Goal: Complete application form: Complete application form

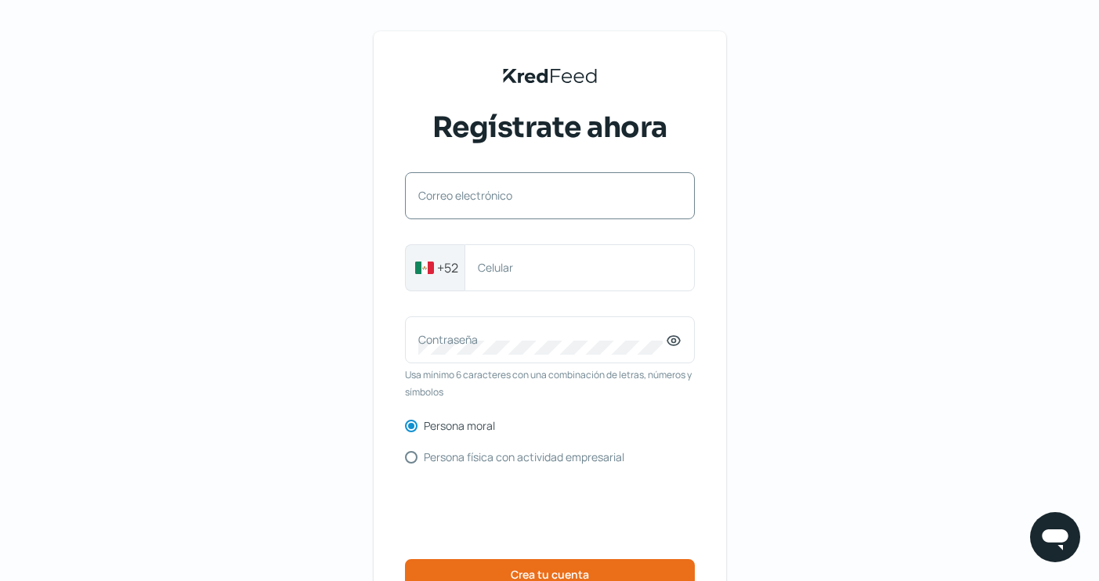
click at [548, 211] on div "Correo electrónico" at bounding box center [550, 195] width 290 height 47
click at [495, 213] on div "Correo electrónico" at bounding box center [550, 195] width 290 height 47
paste input "[EMAIL_ADDRESS][DOMAIN_NAME]"
type input "[EMAIL_ADDRESS][DOMAIN_NAME]"
click at [559, 269] on label "Celular" at bounding box center [572, 267] width 188 height 15
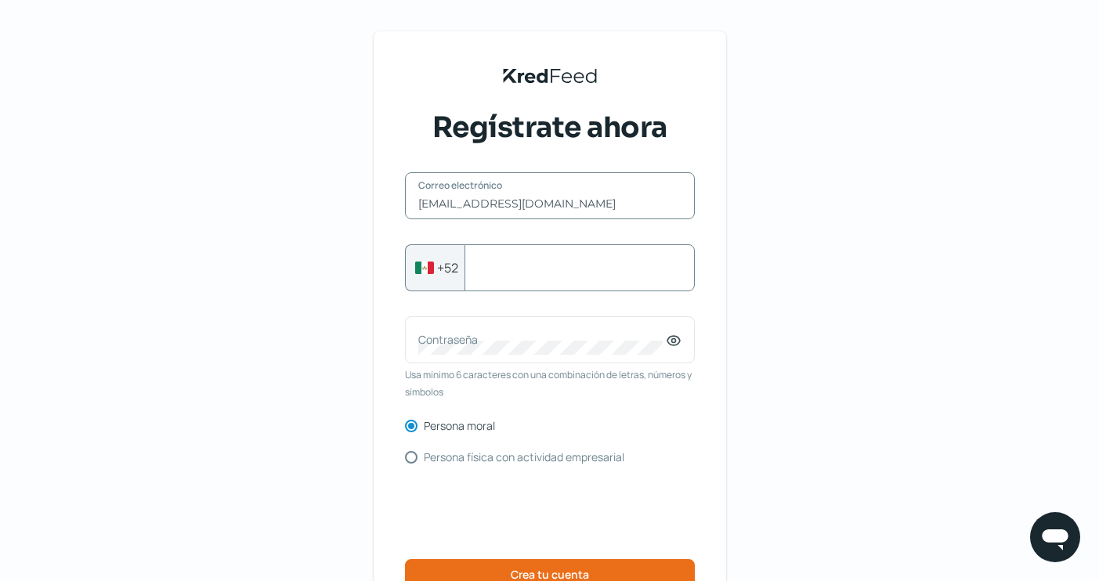
click at [559, 269] on input "Celular" at bounding box center [580, 268] width 204 height 14
type input "5627848490"
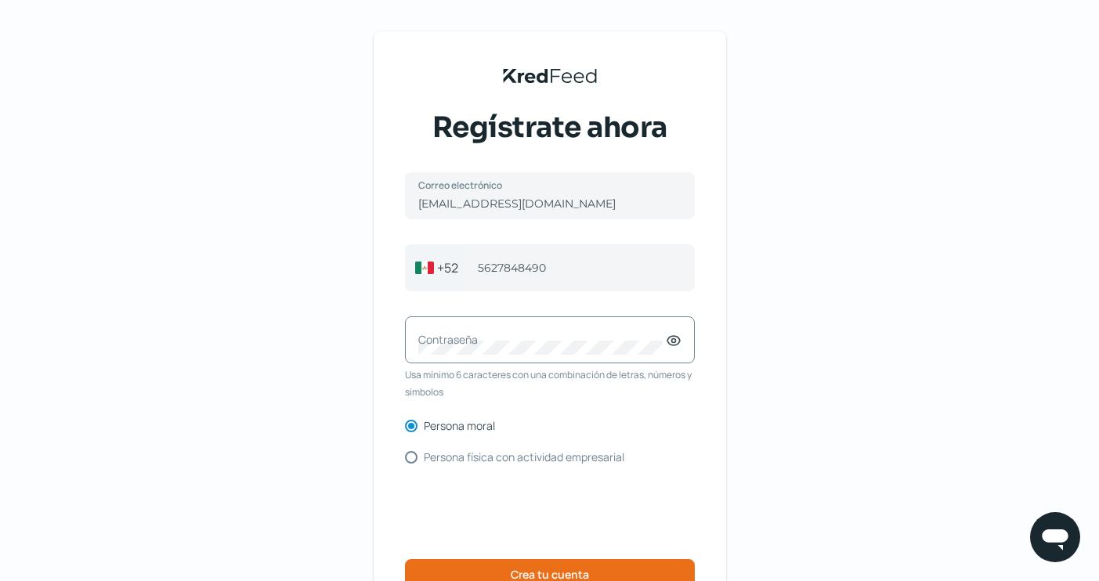
click at [533, 360] on div "Contraseña" at bounding box center [550, 339] width 290 height 47
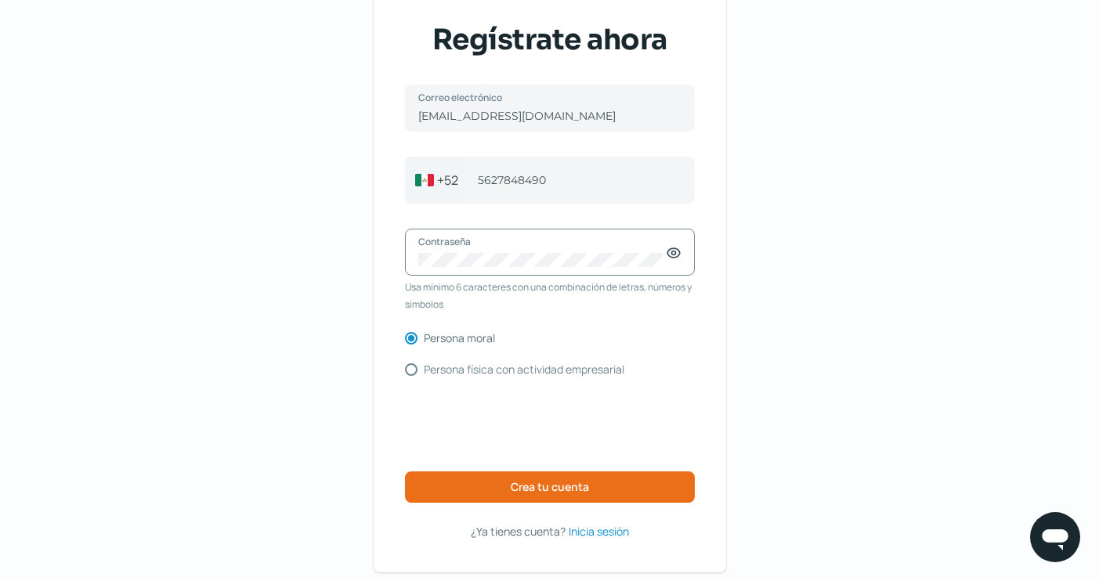
scroll to position [88, 0]
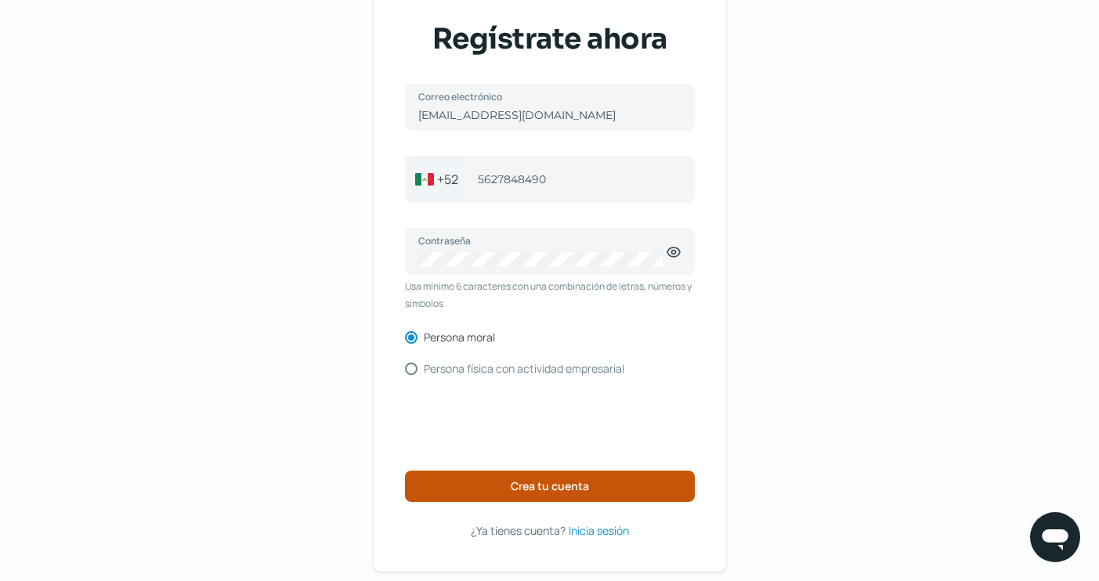
click at [656, 492] on button "Crea tu cuenta" at bounding box center [550, 486] width 290 height 31
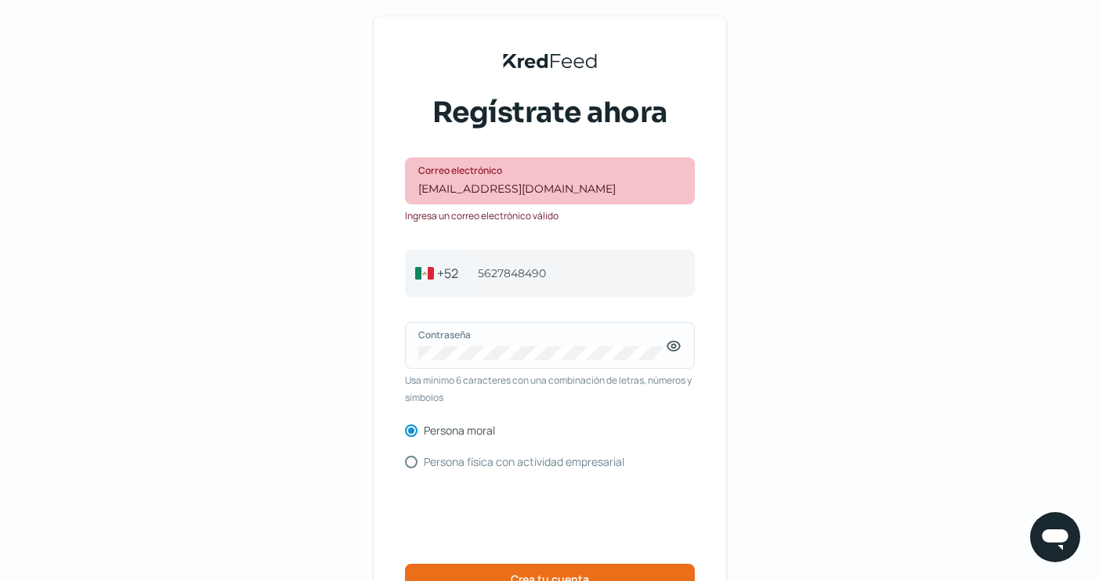
scroll to position [13, 0]
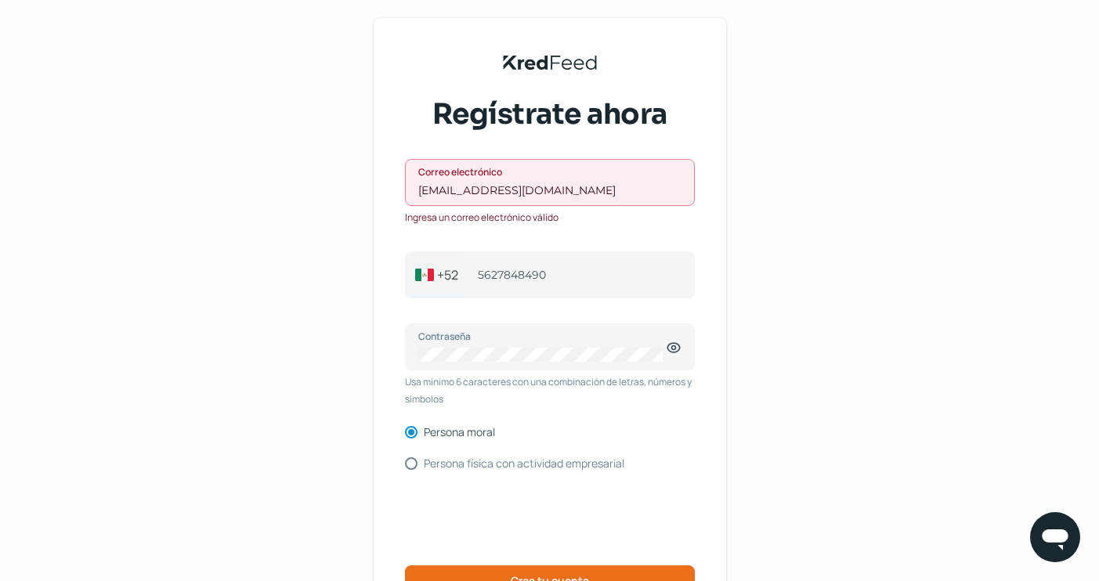
click at [591, 194] on input "[EMAIL_ADDRESS][DOMAIN_NAME]" at bounding box center [549, 190] width 263 height 14
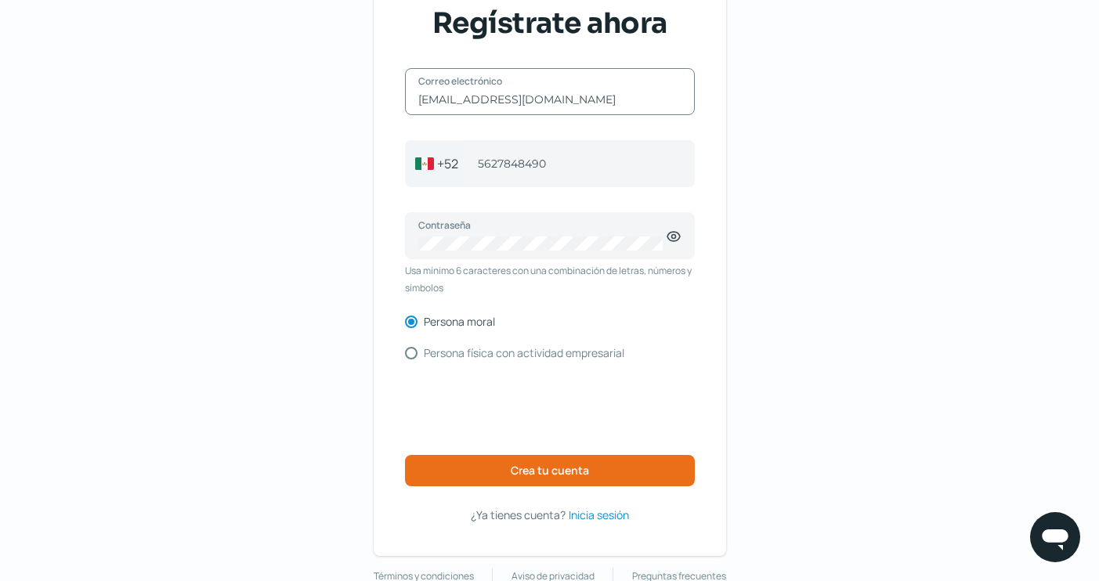
scroll to position [124, 0]
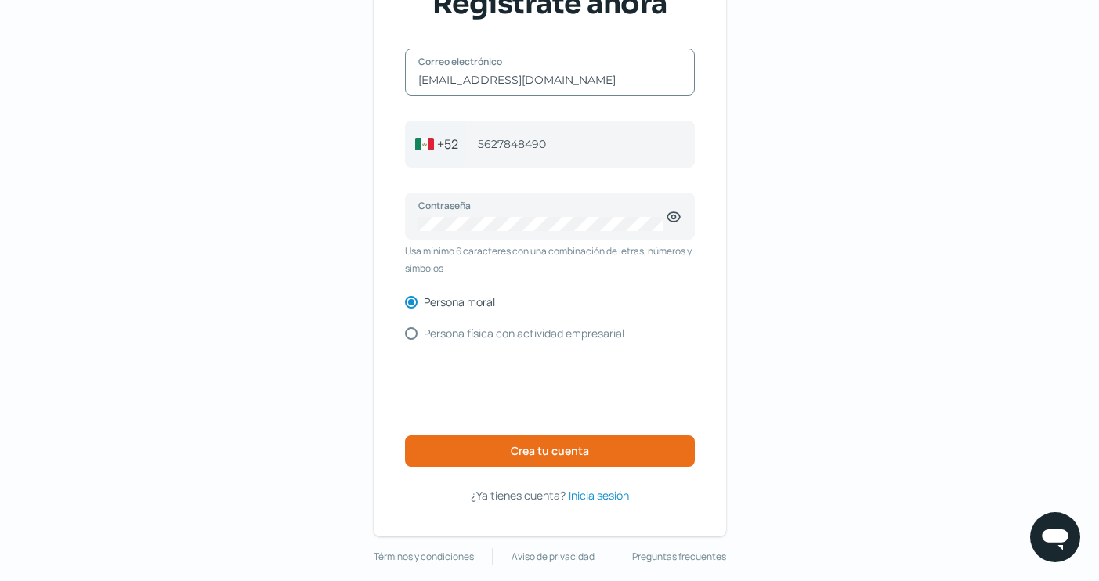
type input "[EMAIL_ADDRESS][DOMAIN_NAME]"
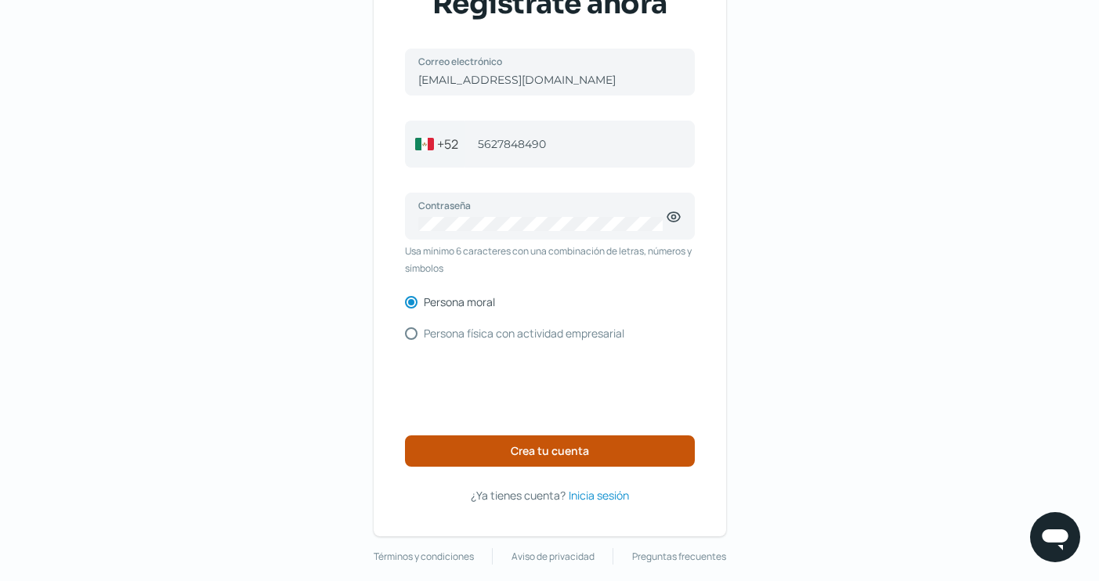
click at [615, 446] on button "Crea tu cuenta" at bounding box center [550, 450] width 290 height 31
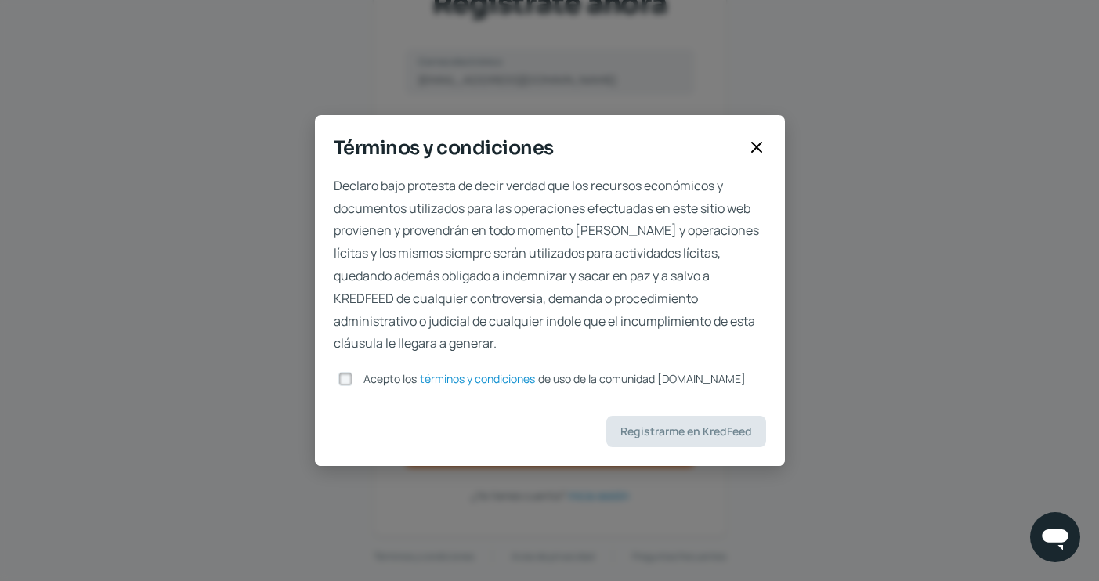
click at [347, 378] on input "Acepto los términos y condiciones de uso de la comunidad [DOMAIN_NAME]" at bounding box center [345, 379] width 14 height 14
checkbox input "true"
click at [686, 429] on span "Registrarme en KredFeed" at bounding box center [686, 431] width 132 height 11
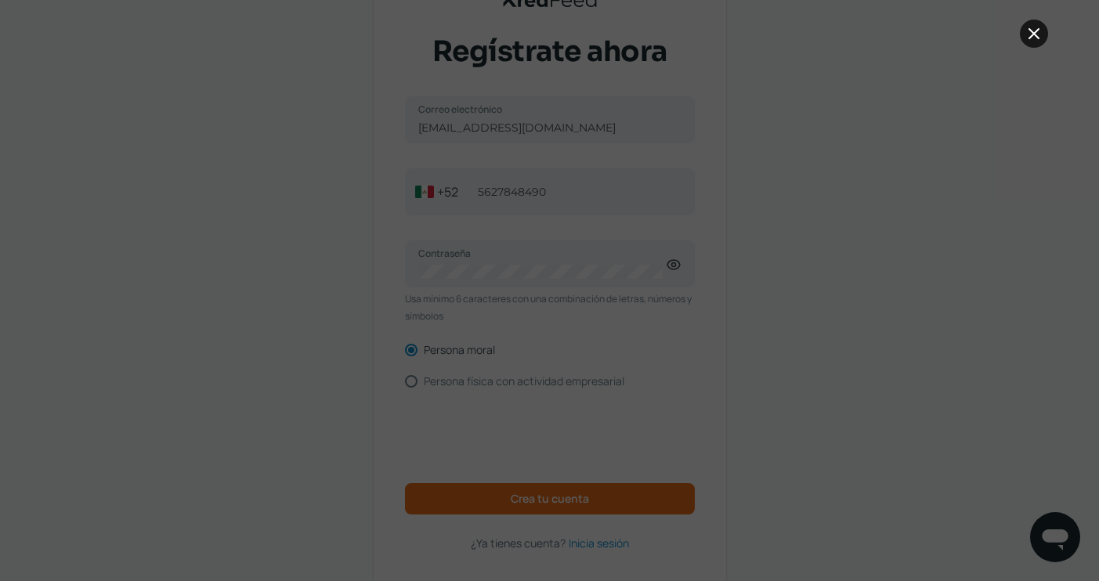
click at [1036, 31] on icon at bounding box center [1033, 33] width 9 height 9
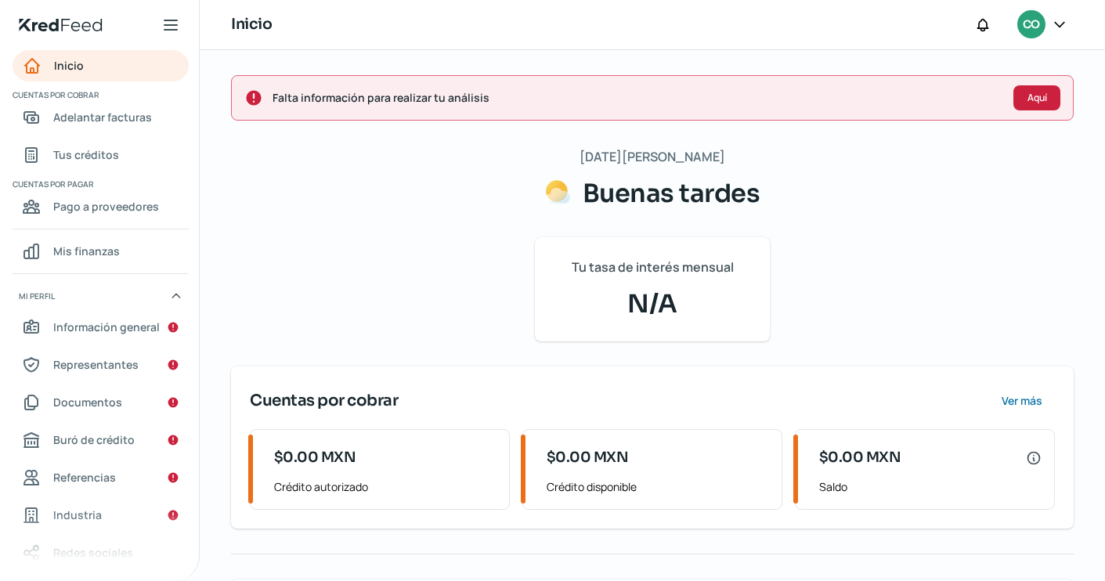
click at [1029, 96] on span "Aquí" at bounding box center [1038, 97] width 20 height 9
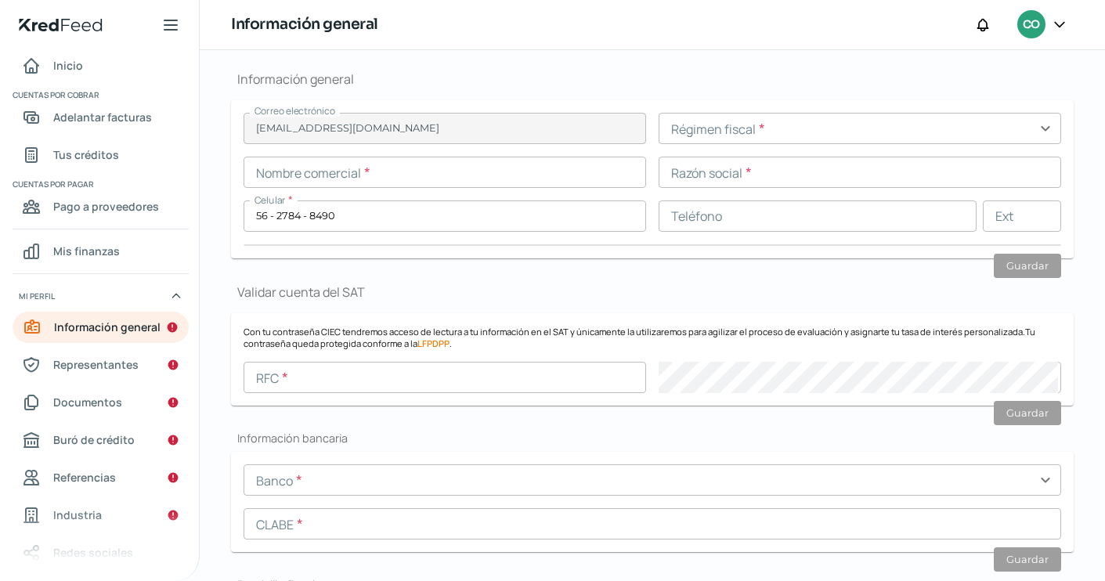
scroll to position [186, 0]
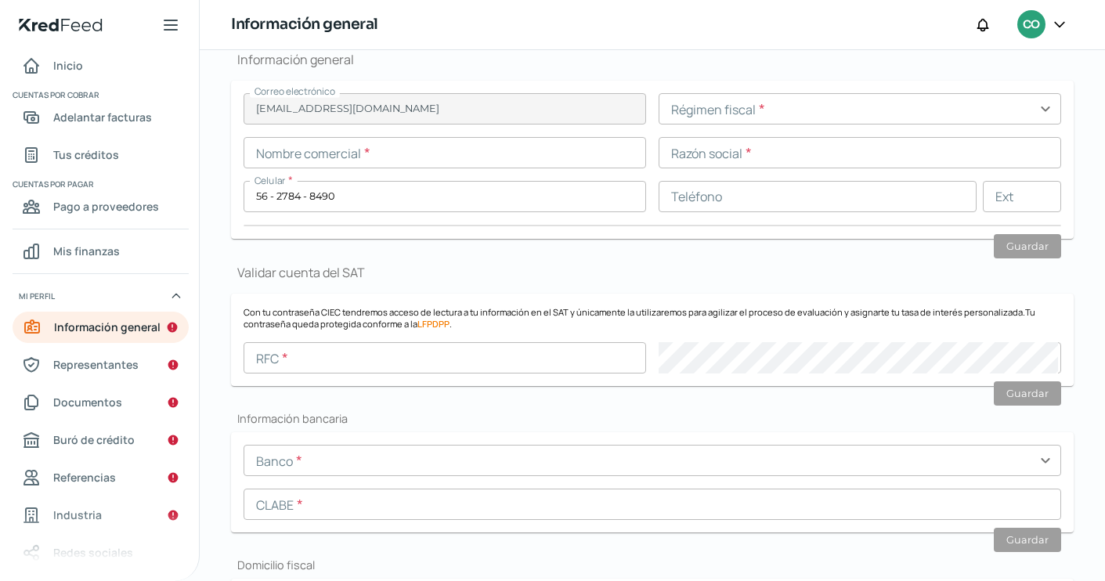
click at [747, 107] on input "text" at bounding box center [860, 108] width 403 height 31
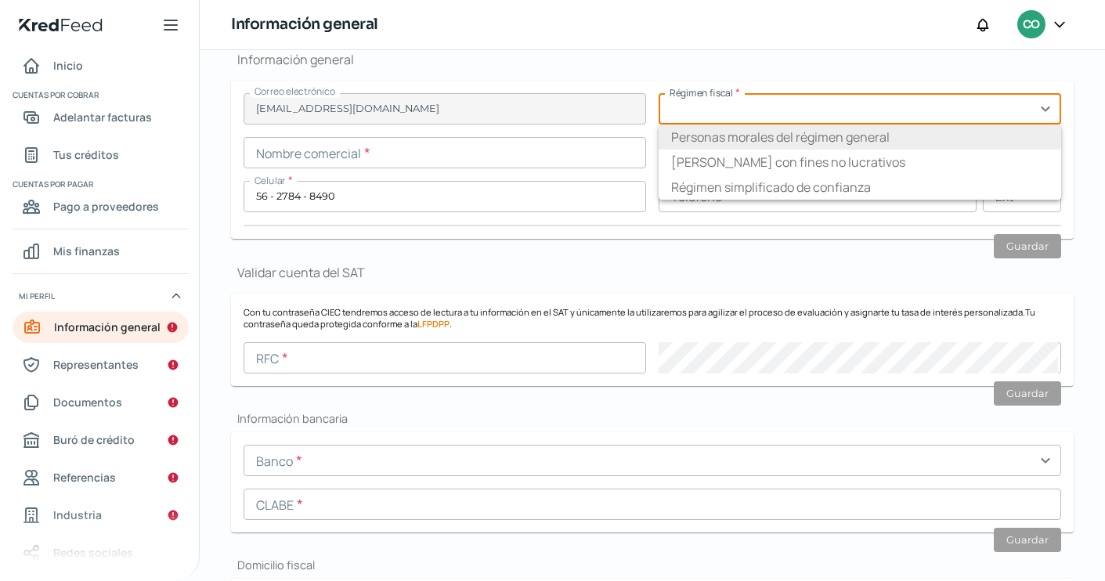
click at [746, 139] on li "Personas morales del régimen general" at bounding box center [860, 137] width 403 height 25
type input "Personas morales del régimen general"
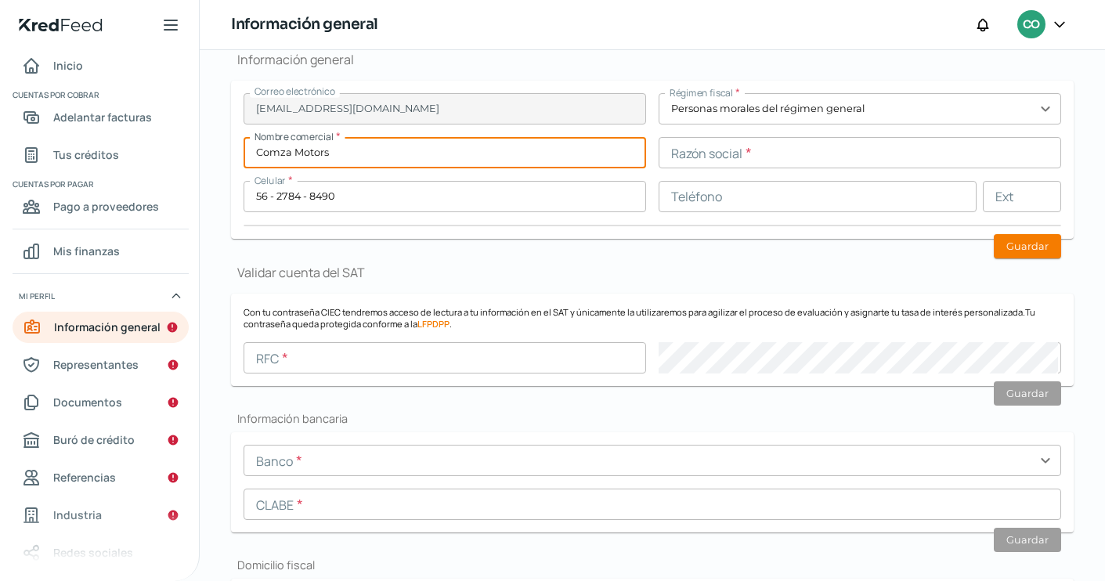
type input "Comza Motors"
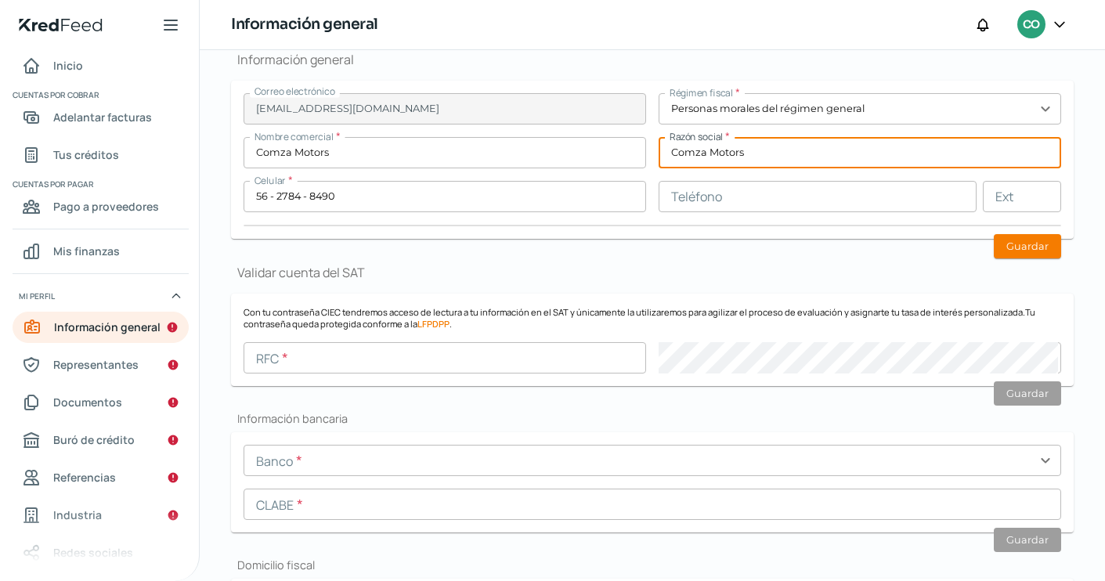
type input "Comza Motors"
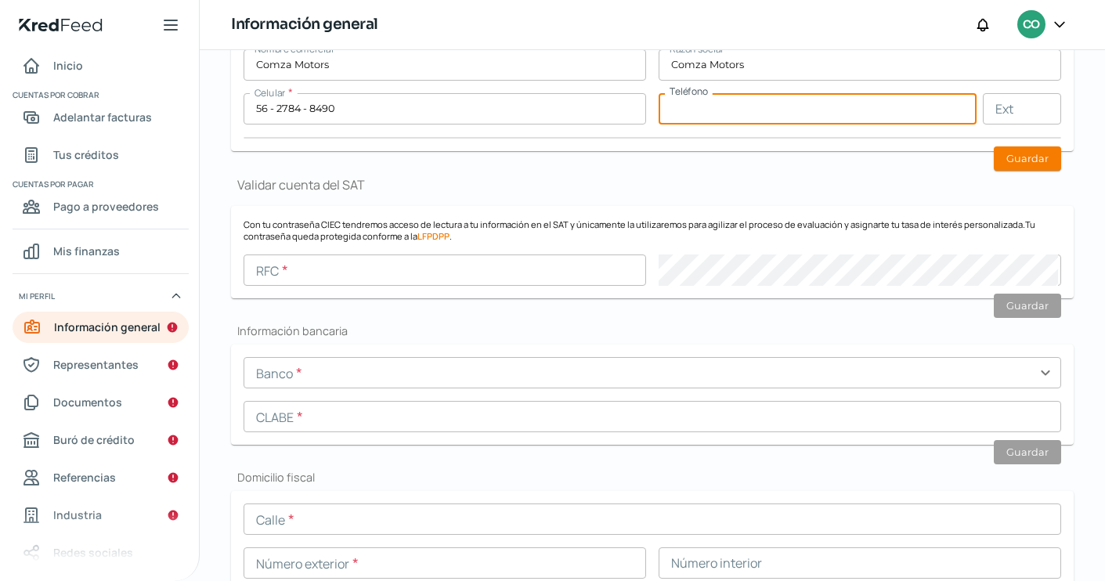
scroll to position [276, 0]
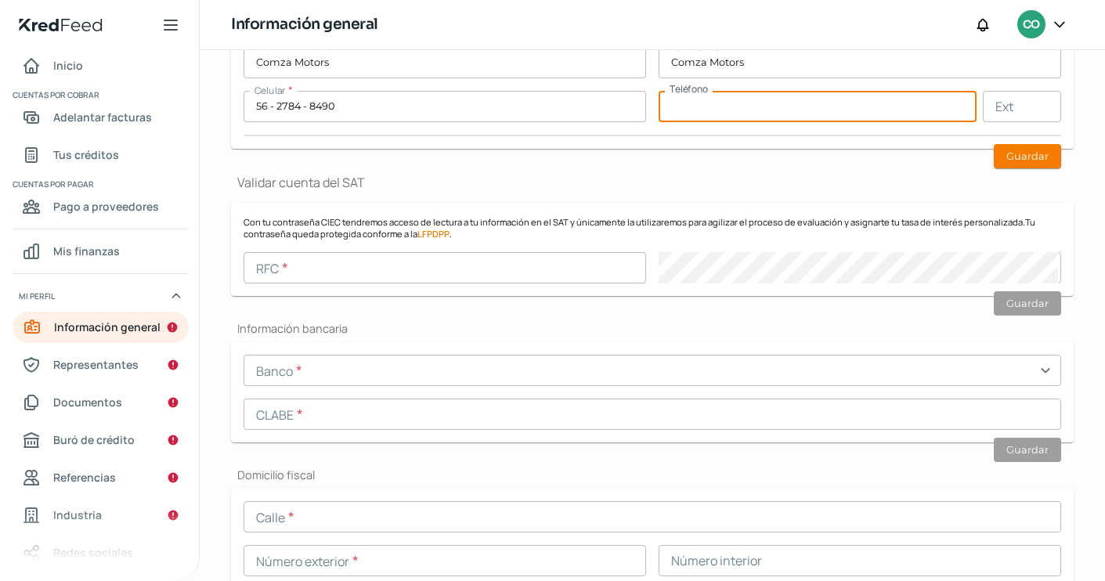
click at [403, 270] on input "text" at bounding box center [445, 267] width 403 height 31
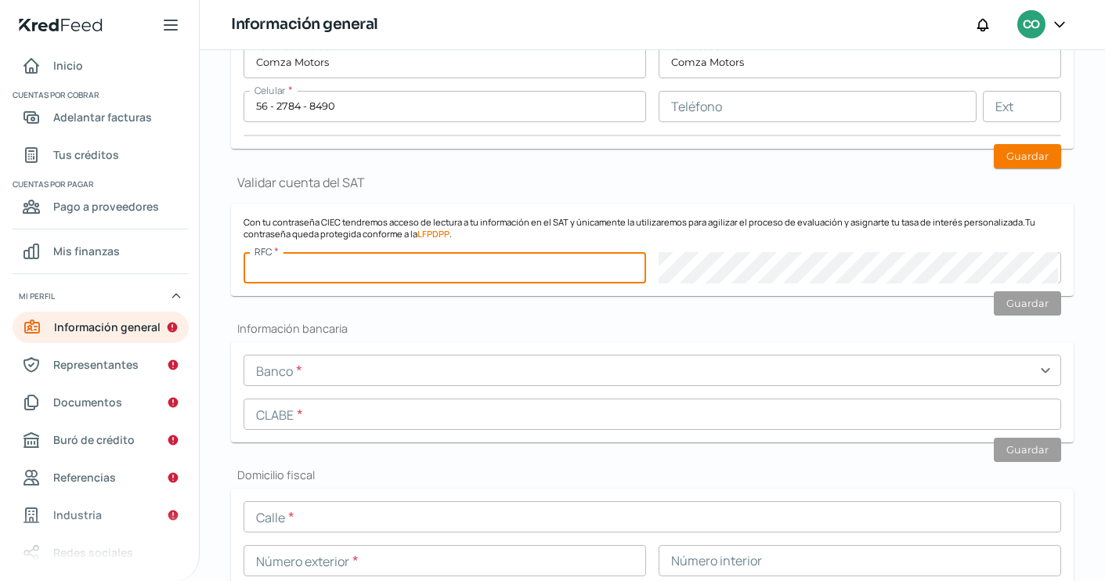
paste input "CMO240726JS6"
type input "CMO240726JS6"
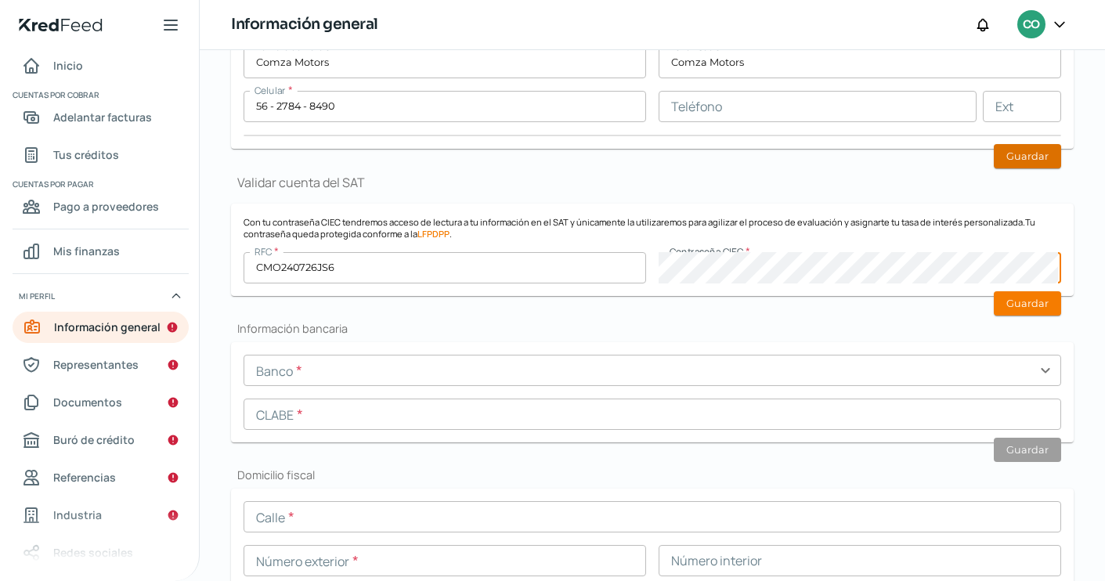
click at [1028, 154] on button "Guardar" at bounding box center [1027, 156] width 67 height 24
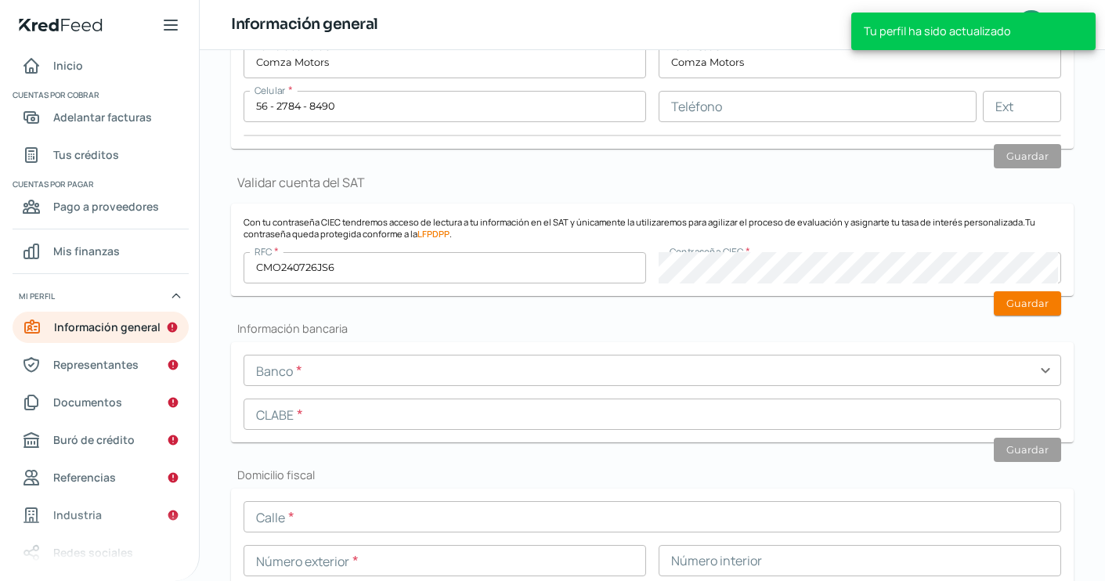
scroll to position [399, 0]
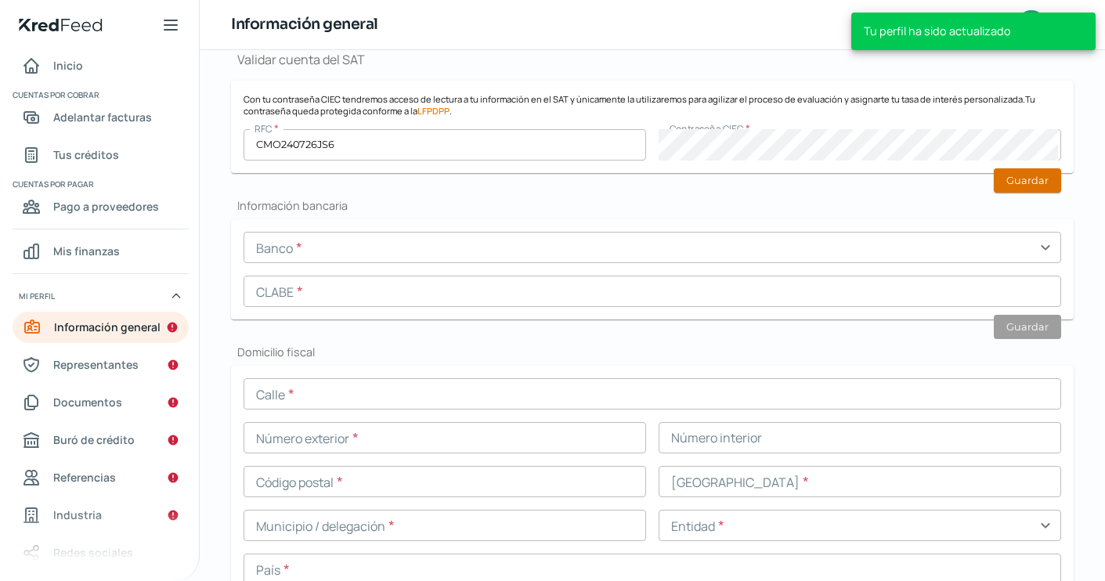
click at [1029, 175] on button "Guardar" at bounding box center [1027, 180] width 67 height 24
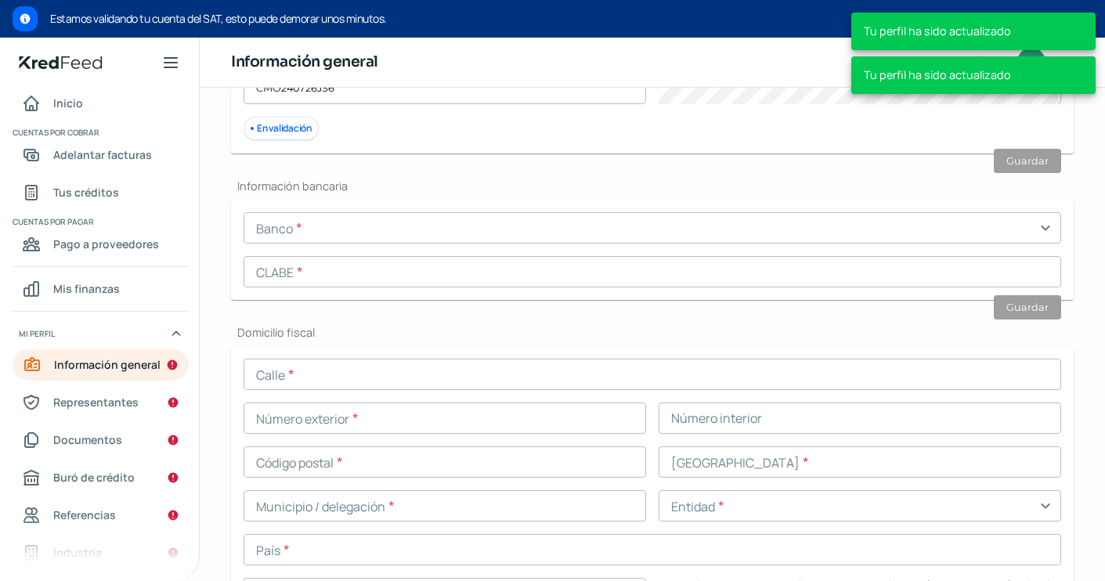
scroll to position [490, 0]
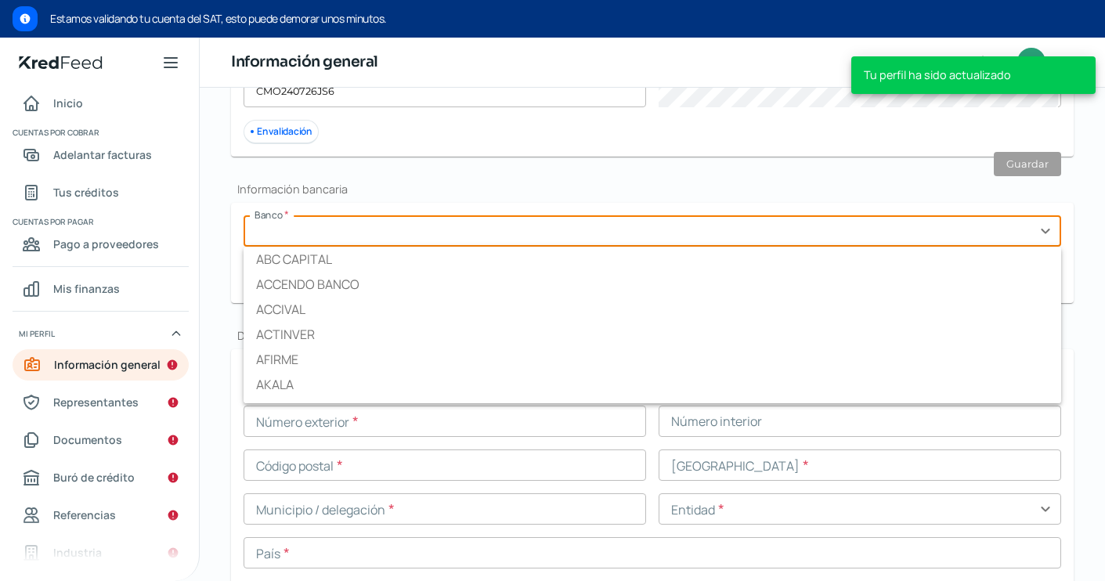
click at [289, 231] on input "text" at bounding box center [653, 230] width 818 height 31
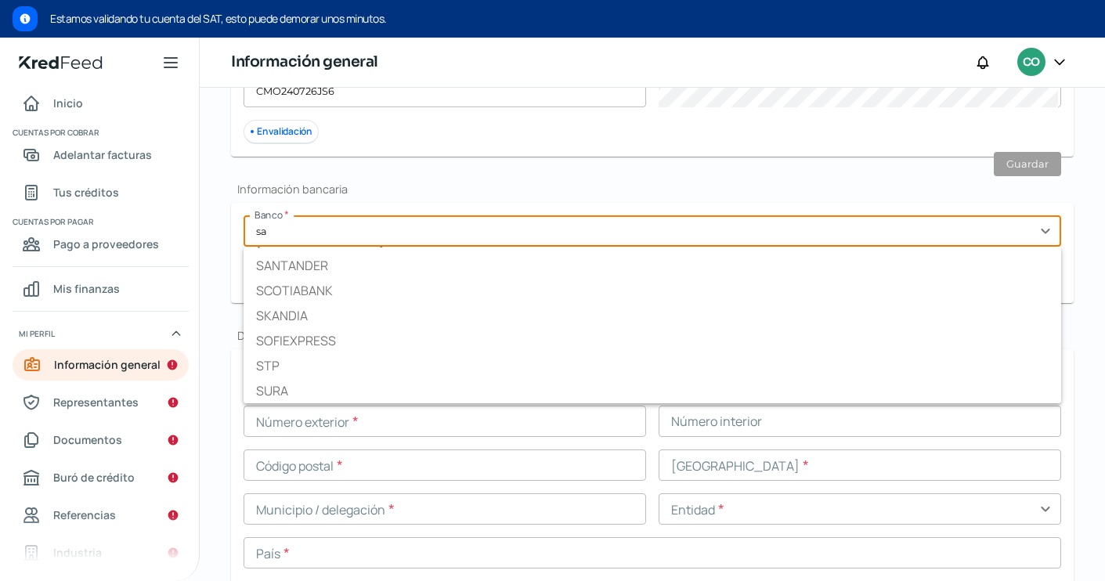
scroll to position [0, 0]
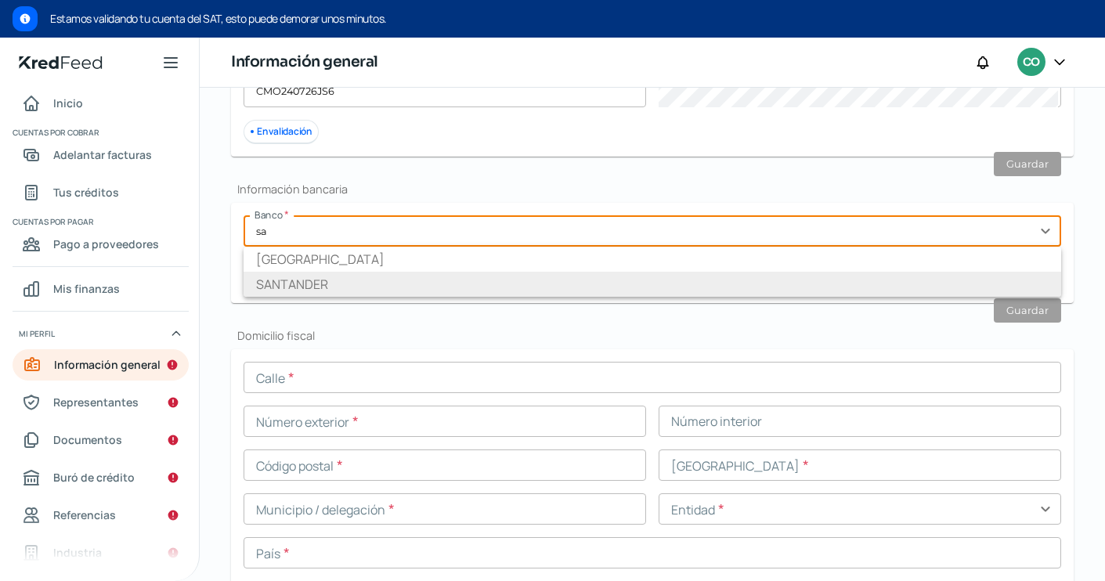
click at [346, 281] on li "SANTANDER" at bounding box center [653, 284] width 818 height 25
type input "SANTANDER"
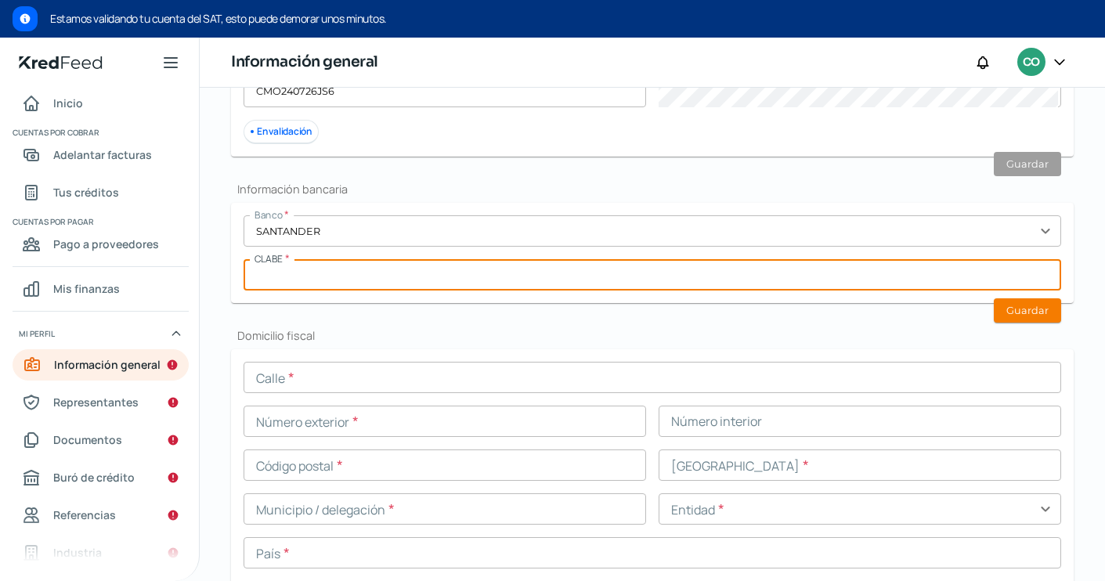
click at [356, 281] on input "text" at bounding box center [653, 274] width 818 height 31
paste input "014180655106309584"
type input "014180655106309584"
click at [1007, 312] on button "Guardar" at bounding box center [1027, 310] width 67 height 24
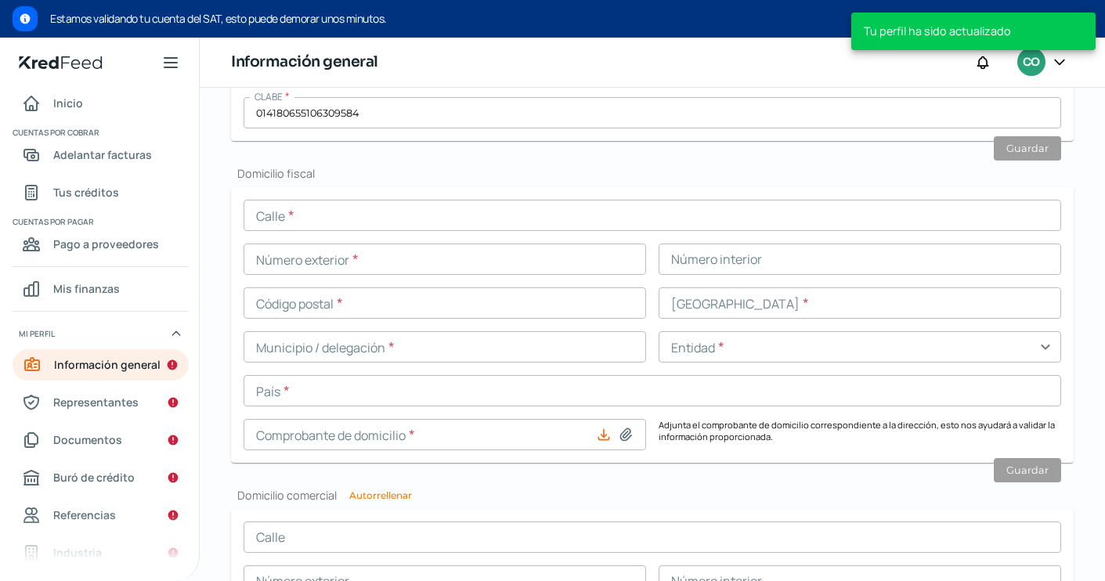
scroll to position [659, 0]
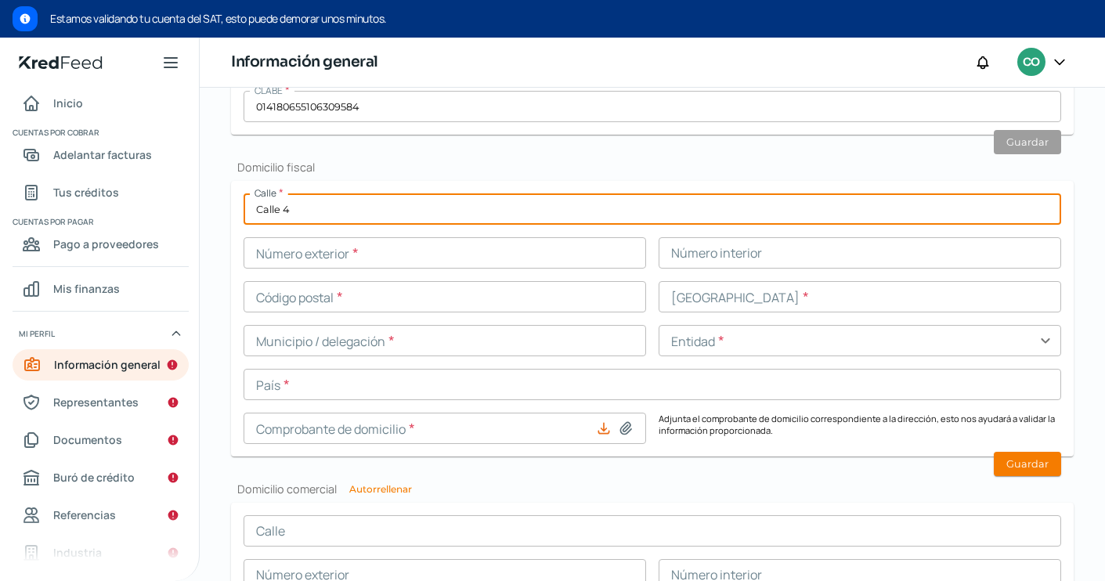
type input "Calle 4"
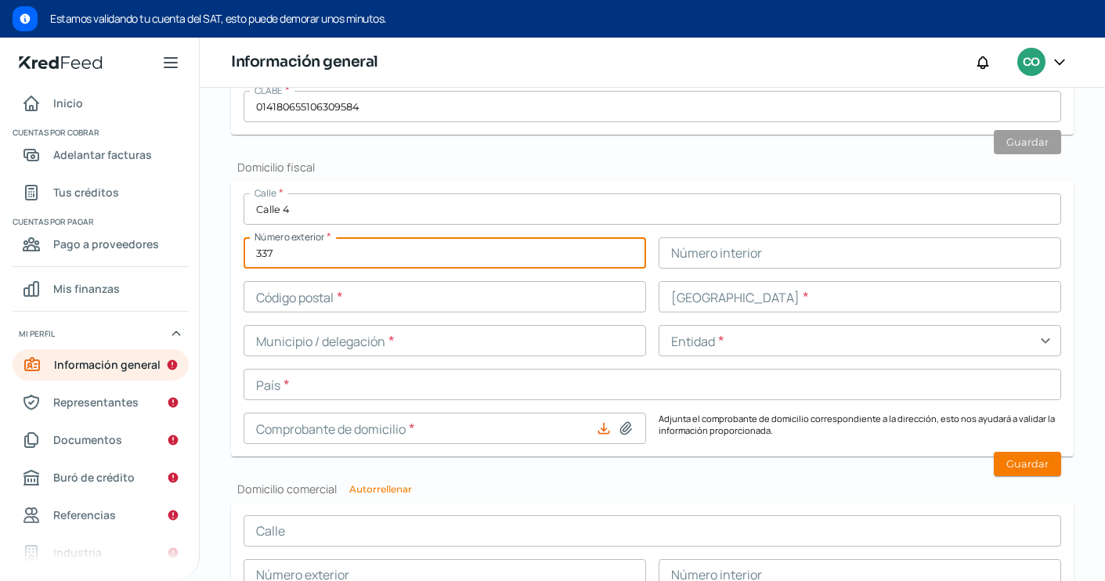
type input "337"
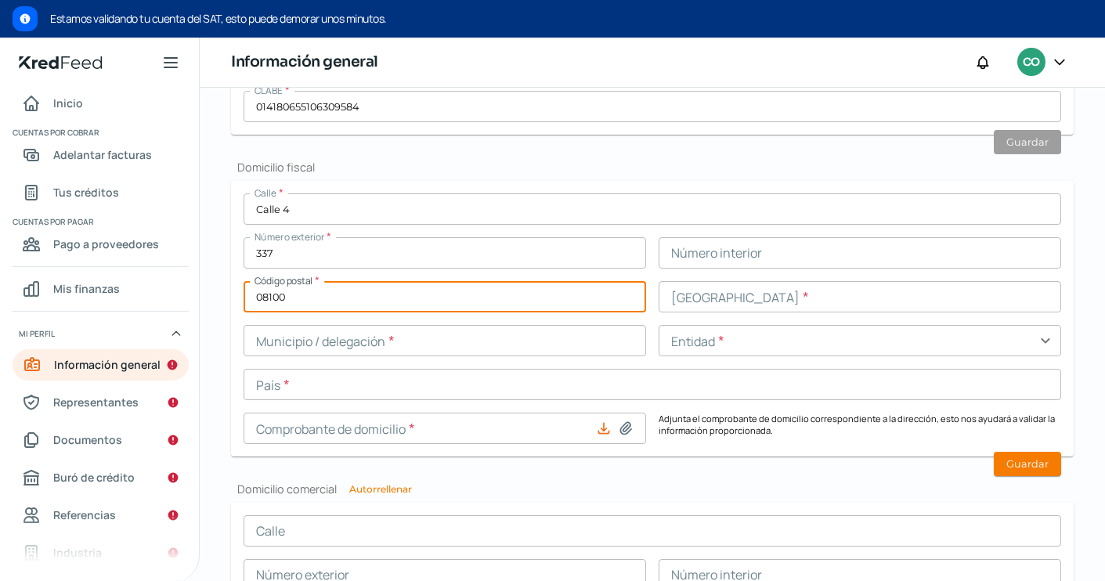
type input "08100"
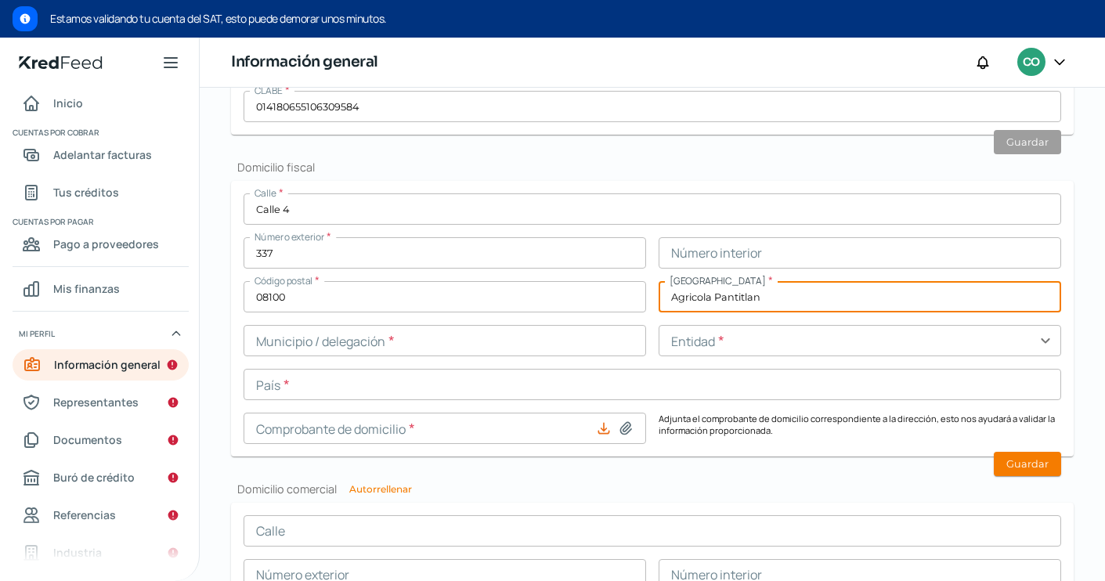
type input "Agricola Pantitlan"
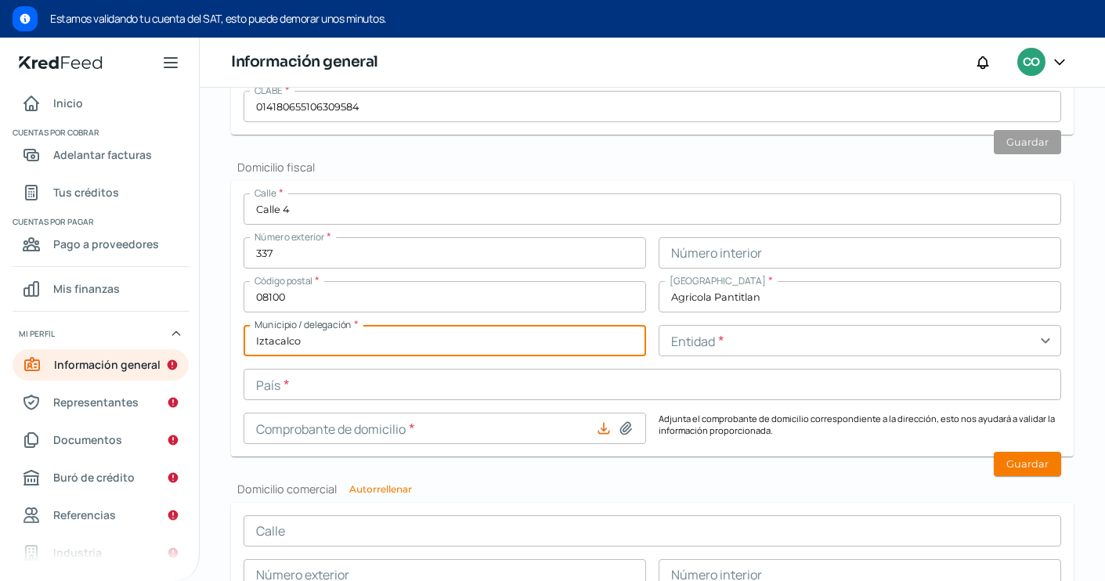
type input "Iztacalco"
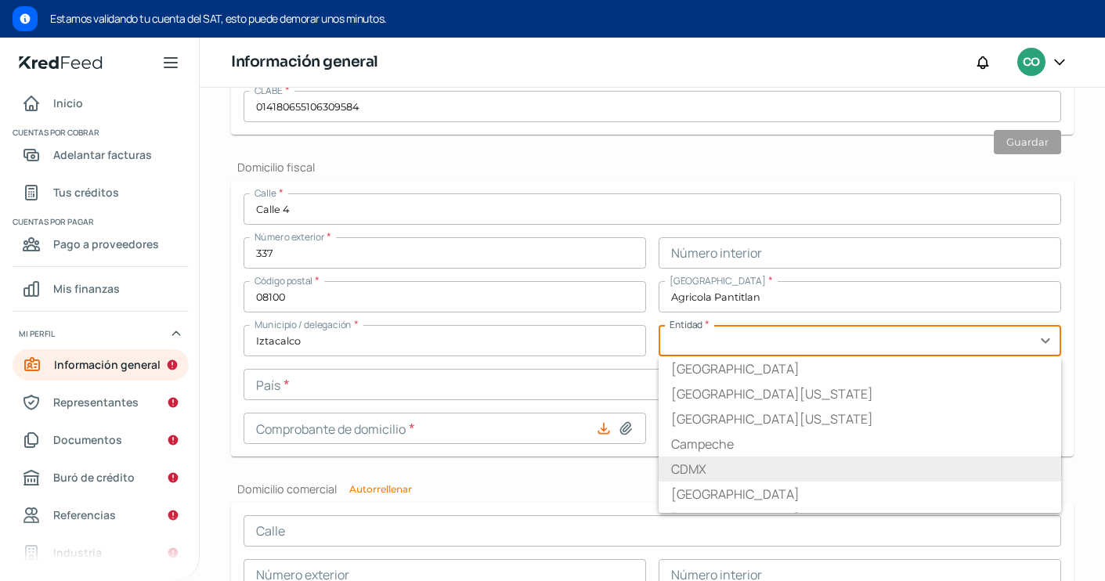
click at [695, 467] on li "CDMX" at bounding box center [860, 469] width 403 height 25
type input "CDMX"
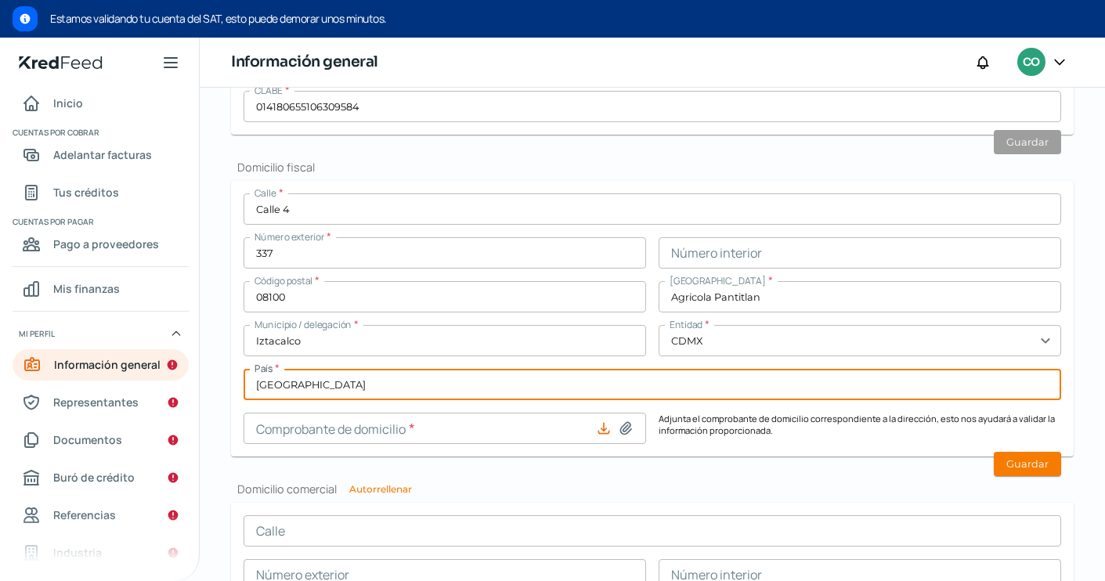
type input "[GEOGRAPHIC_DATA]"
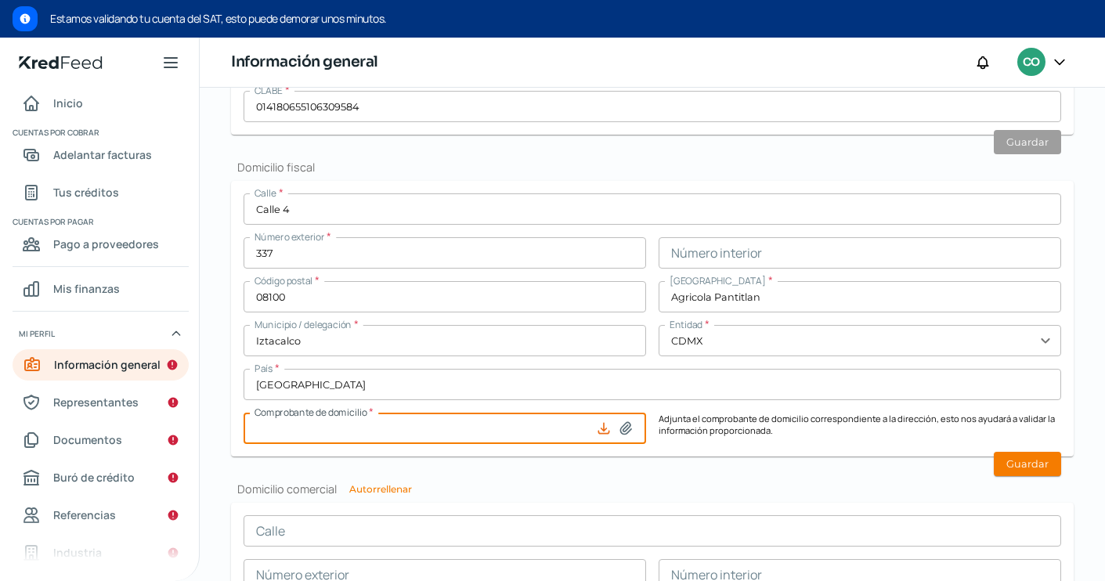
click at [628, 426] on icon at bounding box center [626, 429] width 16 height 16
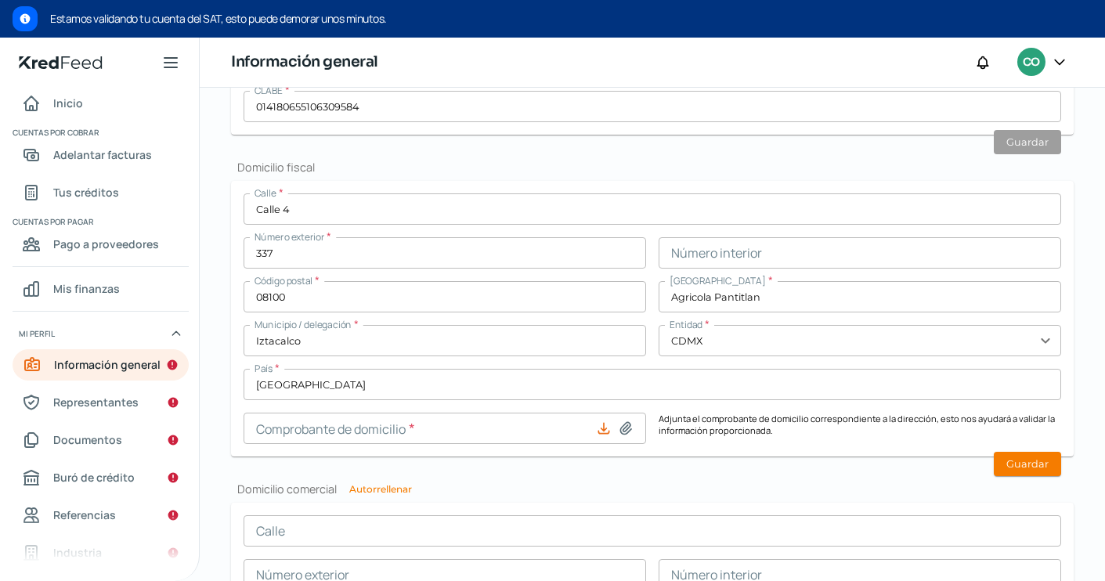
type input "C:\fakepath\PHOTO-2025-08-22-10-38-58.jpg"
type input "PHOTO-2025-08-22-10-38-58.jpg"
click at [1013, 475] on div "Información general Correo electrónico [EMAIL_ADDRESS][DOMAIN_NAME] Régimen fis…" at bounding box center [652, 254] width 843 height 1327
click at [1016, 460] on button "Guardar" at bounding box center [1027, 464] width 67 height 24
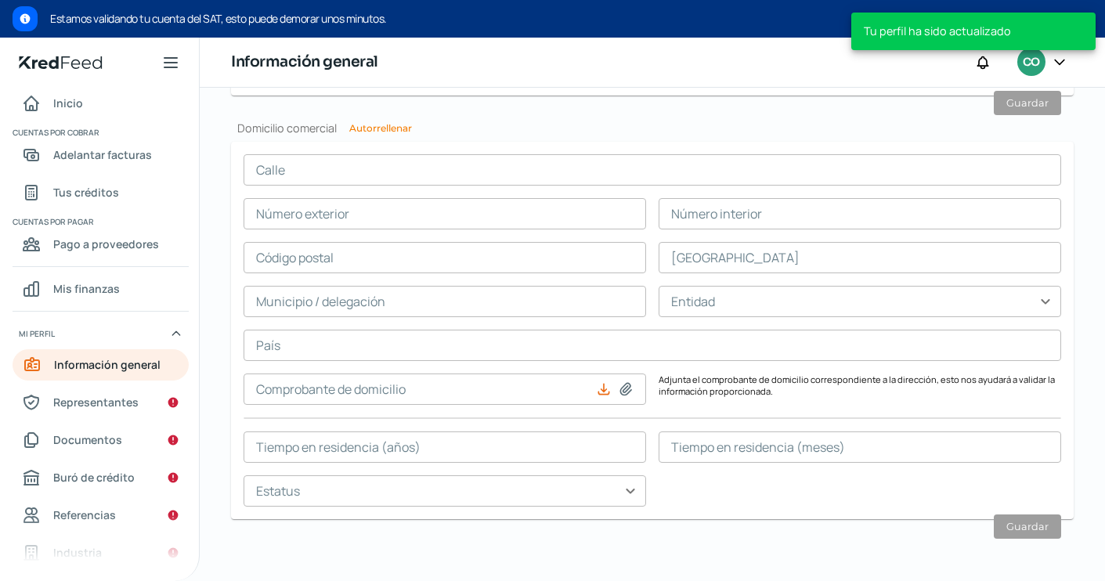
scroll to position [0, 0]
click at [387, 124] on button "Autorrellenar" at bounding box center [380, 128] width 63 height 9
type input "Calle 4"
type input "337"
type input "08100"
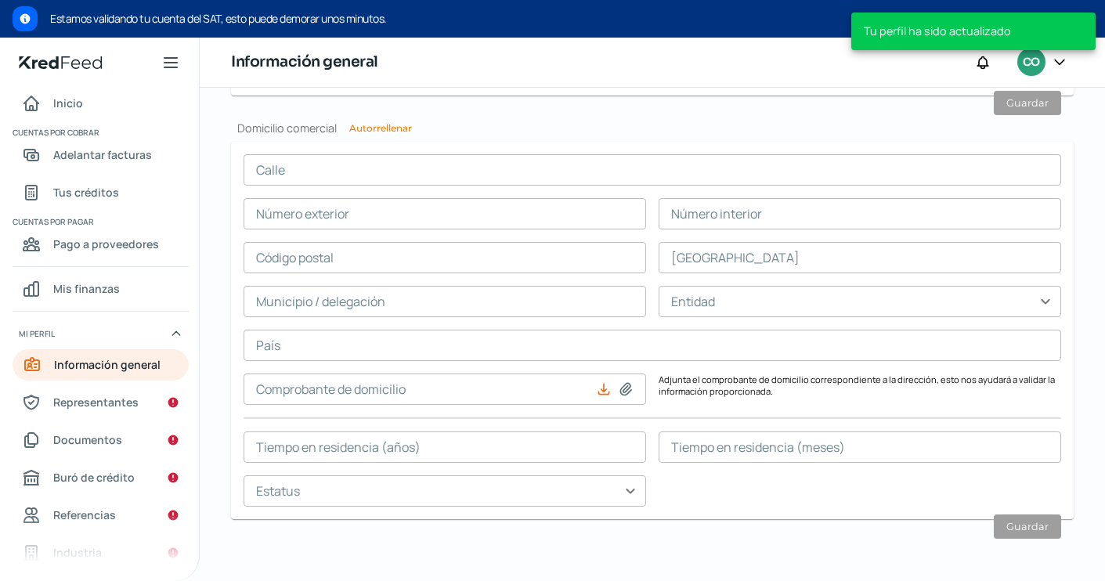
type input "Agricola Pantitlan"
type input "Iztacalco"
type input "CDMX"
type input "[GEOGRAPHIC_DATA]"
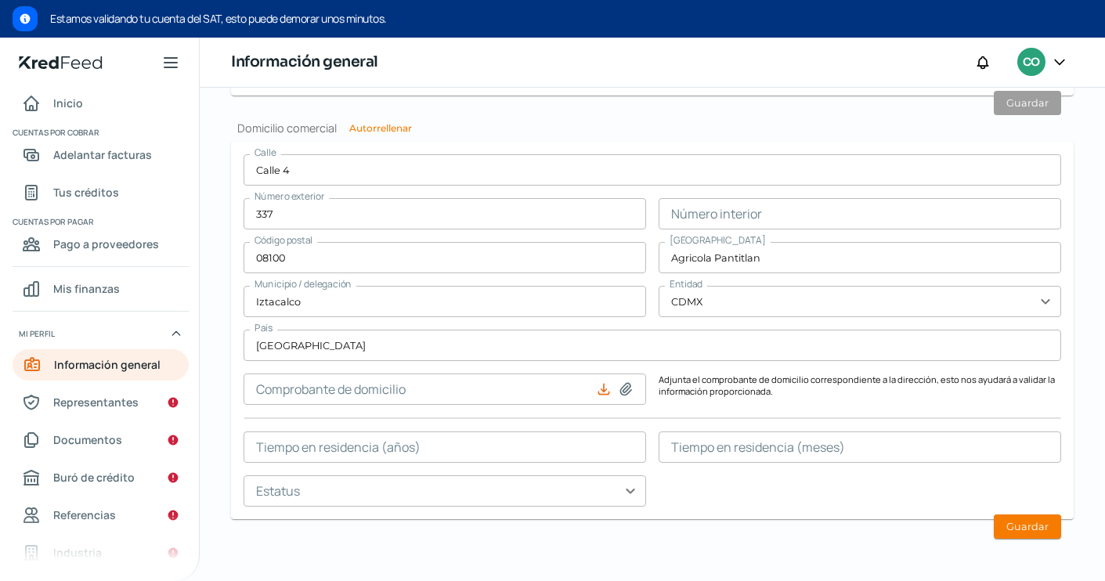
click at [627, 389] on icon at bounding box center [625, 390] width 11 height 12
type input "C:\fakepath\PHOTO-2025-08-22-10-38-58.jpg"
type input "PHOTO-2025-08-22-10-38-58.jpg"
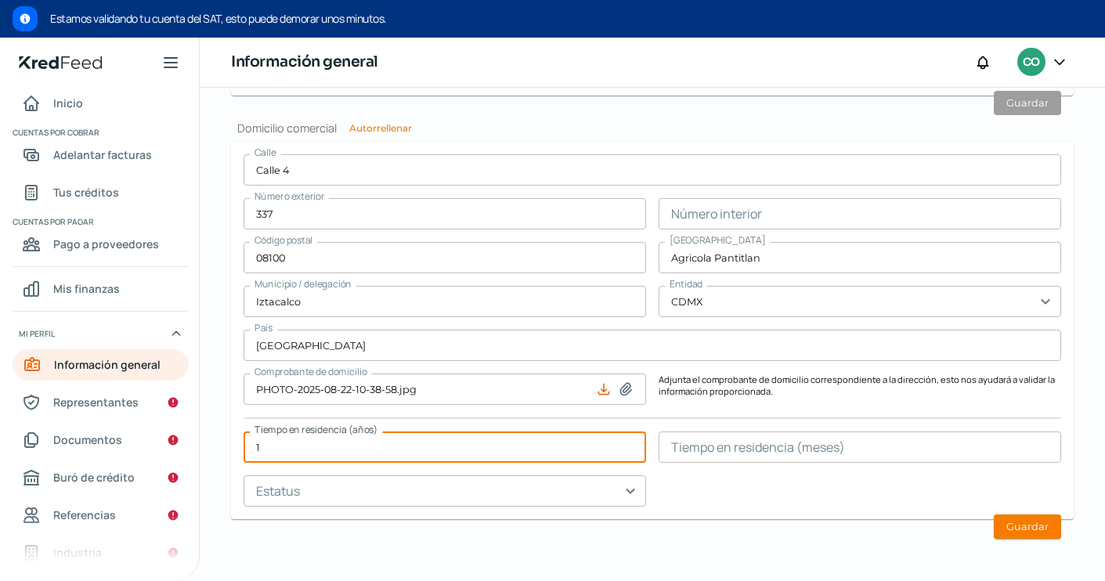
type input "1"
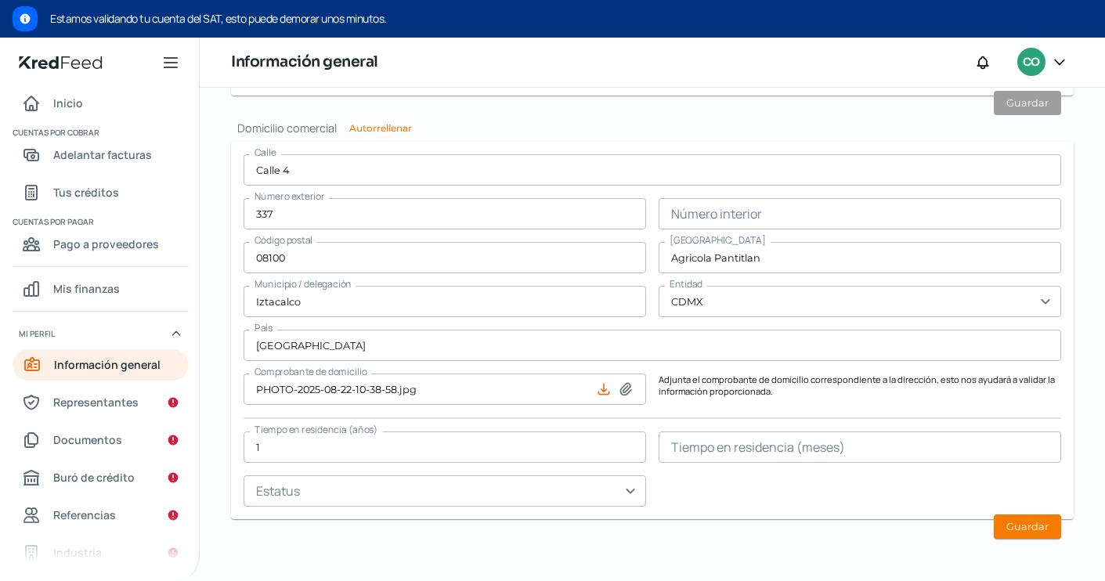
click at [724, 508] on form "Calle Calle 4 Número exterior 337 Número interior Código postal 08100 Colonia A…" at bounding box center [652, 330] width 843 height 377
click at [497, 503] on input "text" at bounding box center [445, 490] width 403 height 31
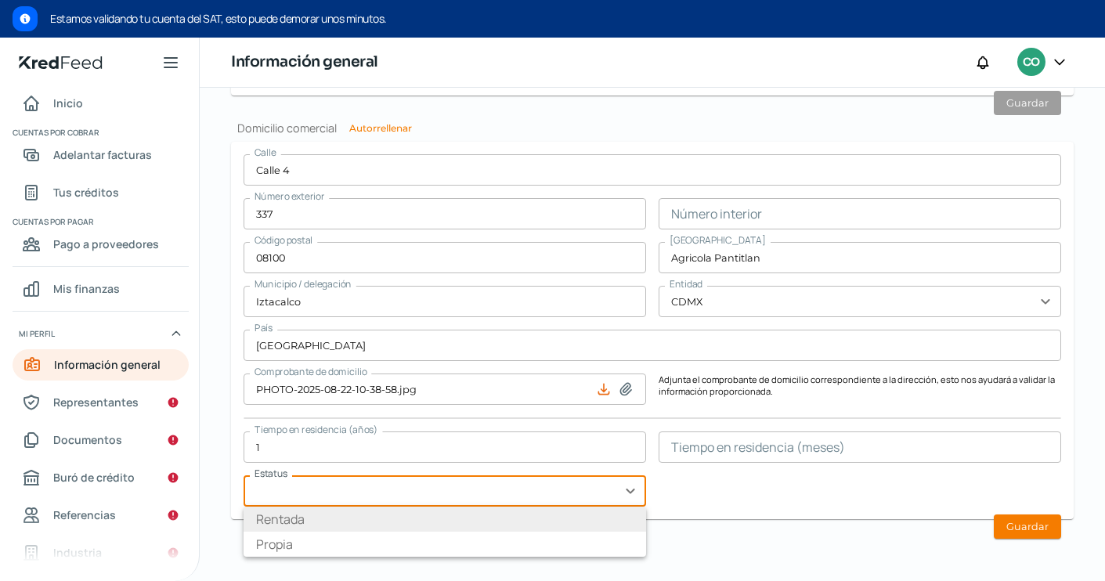
click at [412, 519] on li "Rentada" at bounding box center [445, 519] width 403 height 25
type input "Rentada"
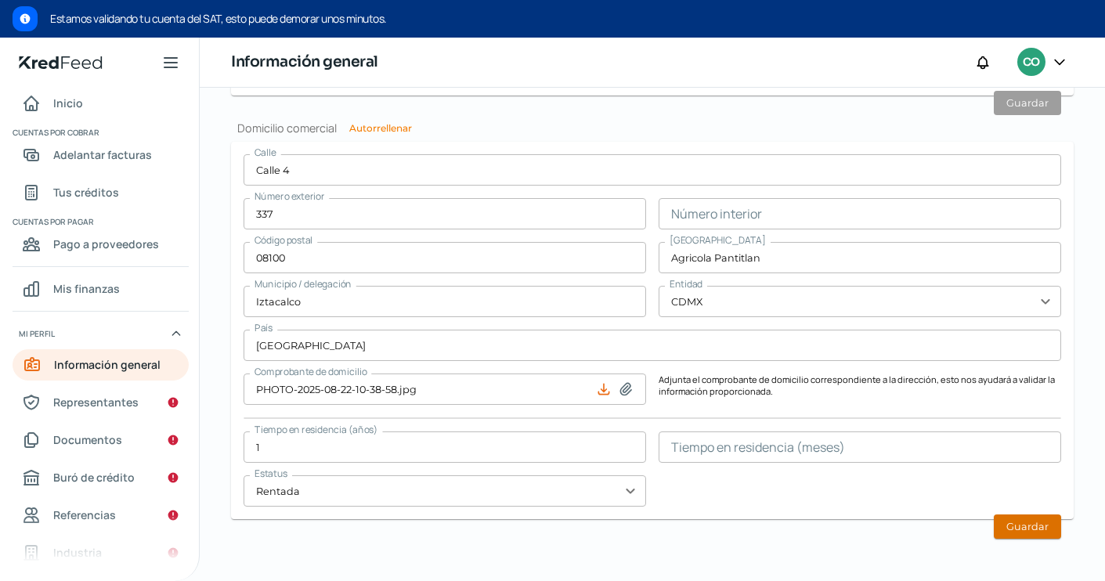
click at [1012, 529] on button "Guardar" at bounding box center [1027, 527] width 67 height 24
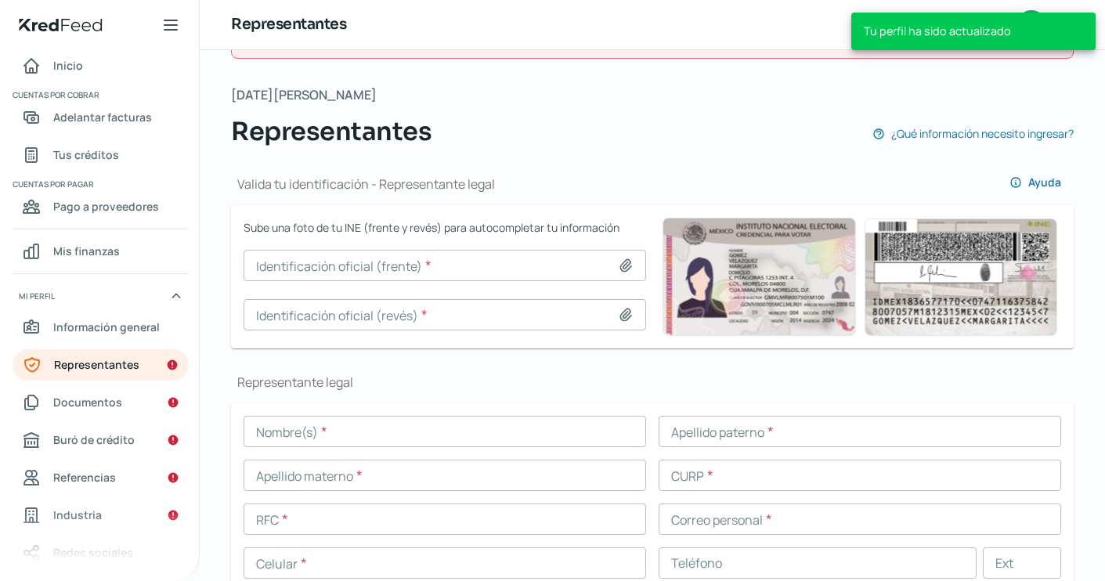
scroll to position [92, 0]
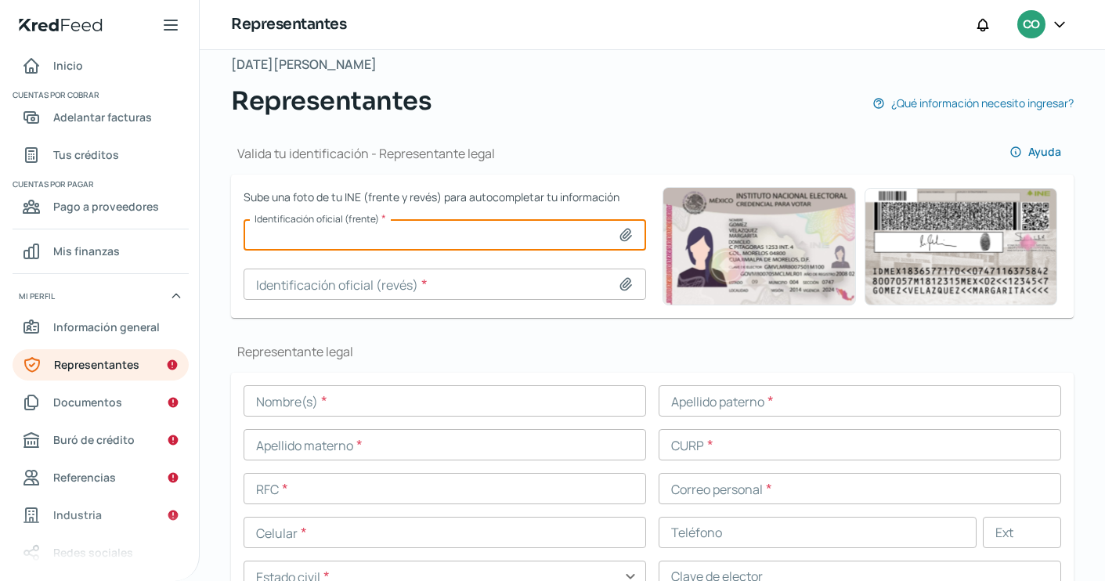
click at [380, 236] on input at bounding box center [445, 234] width 403 height 31
type input "C:\fakepath\Captura de pantalla [DATE] a la(s) 3.54.40 p.m..png"
type input "Captura de pantalla [DATE] a la(s) 3.54.40 p.m..png"
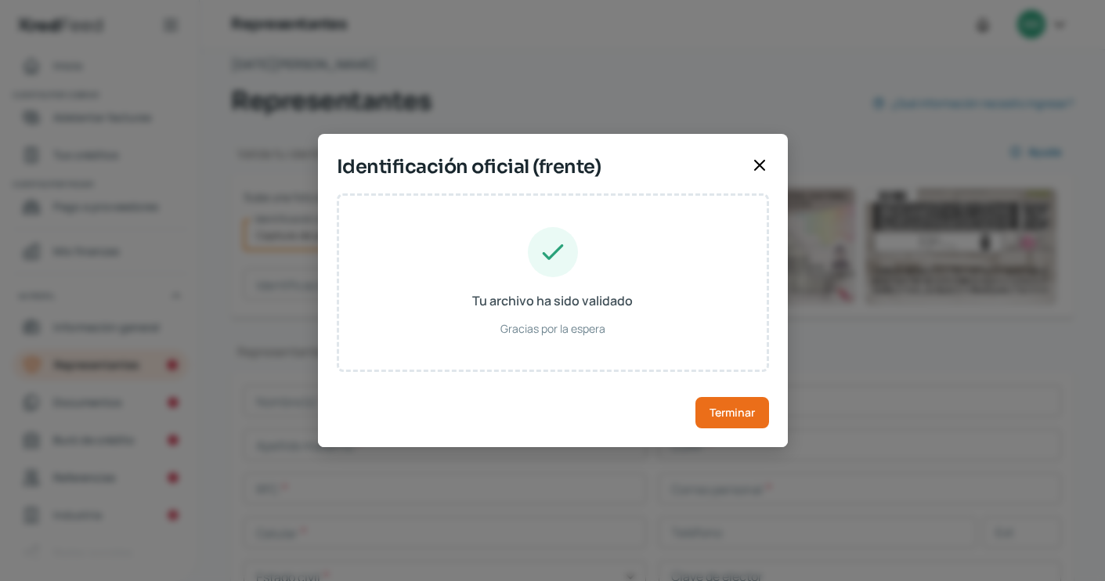
type input "[PERSON_NAME]"
type input "MICV891116HMCLNC05"
type input "MLCNVC89111615H300"
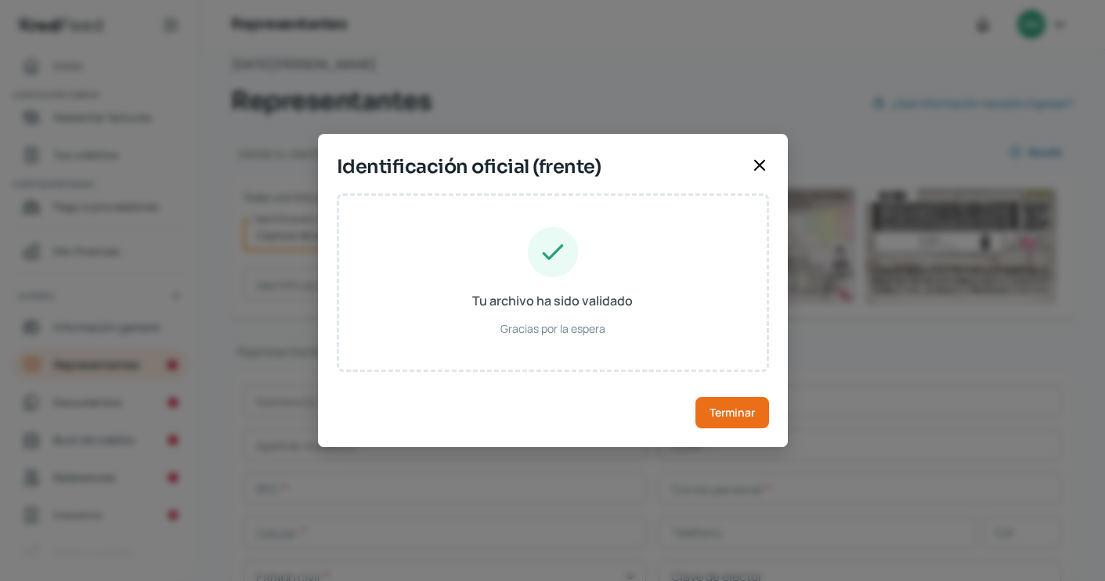
type input "[DATE]"
type input "Hombre"
click at [721, 418] on span "Terminar" at bounding box center [732, 412] width 45 height 11
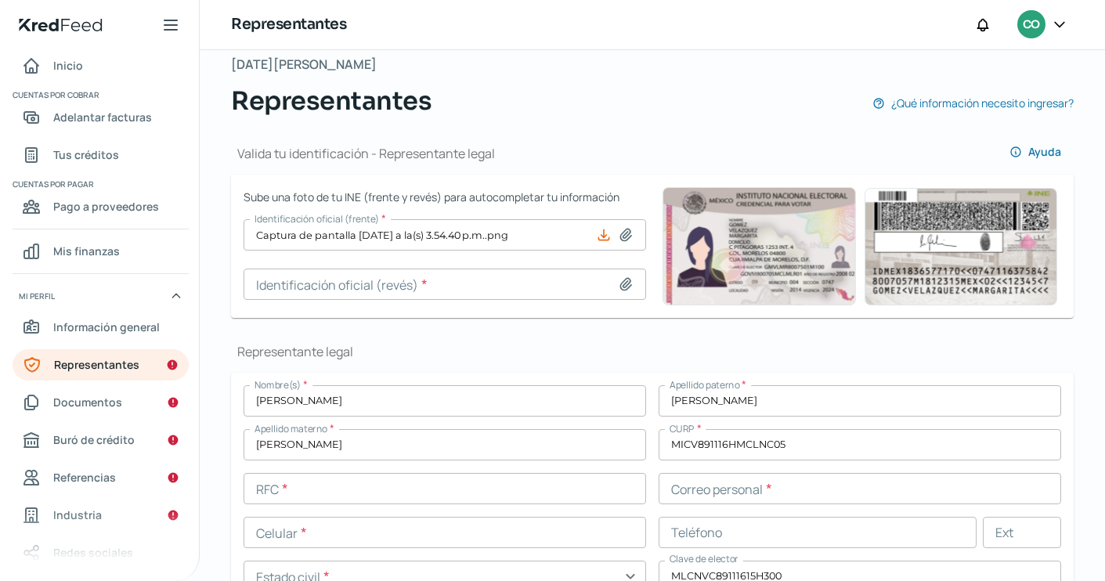
click at [325, 287] on input at bounding box center [445, 284] width 403 height 31
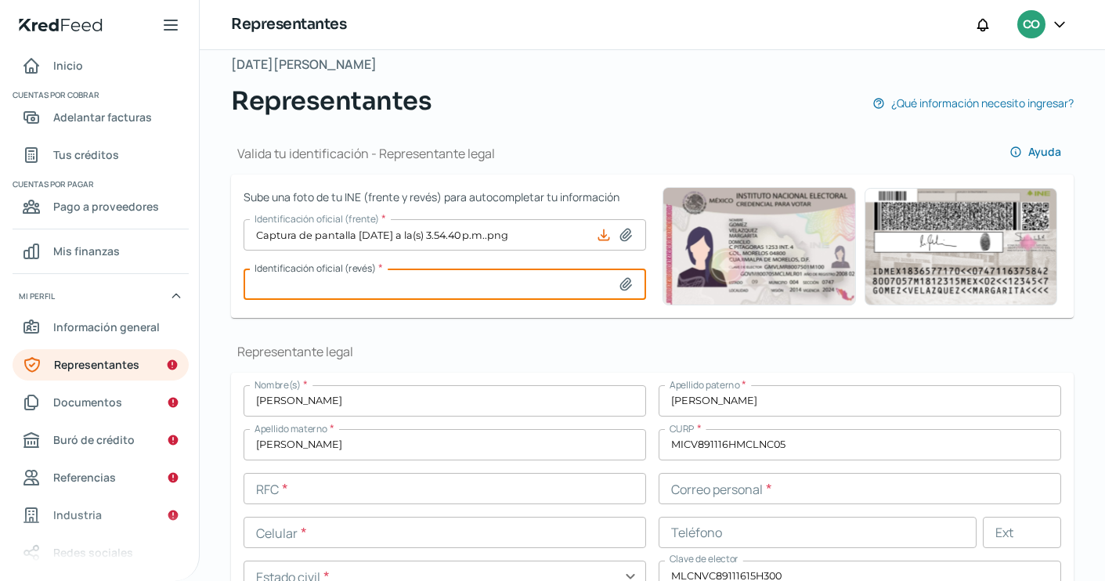
type input "C:\fakepath\Captura de pantalla [DATE] a la(s) 3.55.06 p.m..png"
type input "Captura de pantalla [DATE] a la(s) 3.55.06 p.m..png"
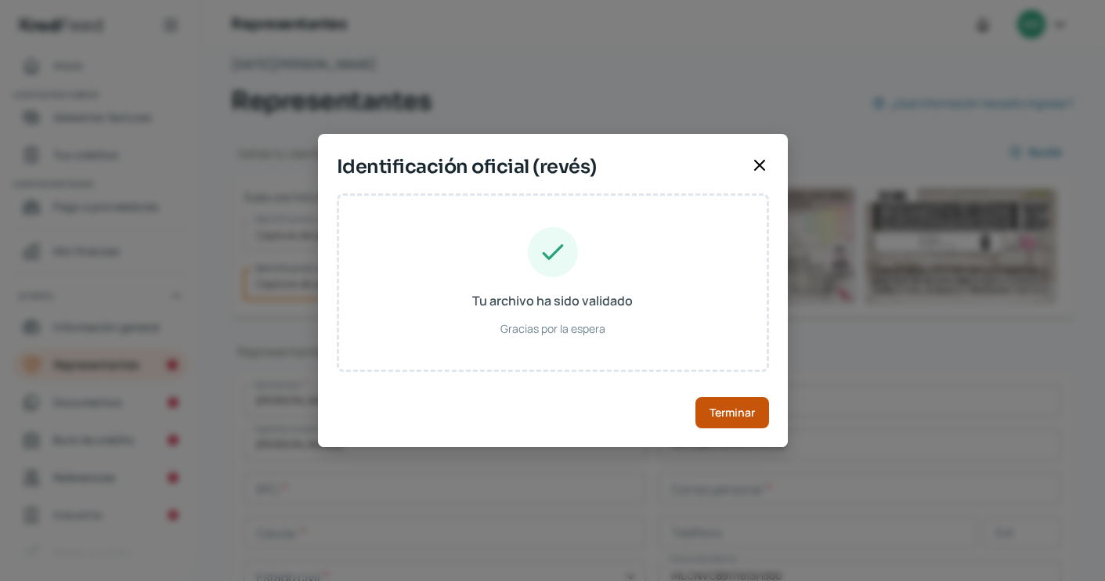
click at [749, 413] on span "Terminar" at bounding box center [732, 412] width 45 height 11
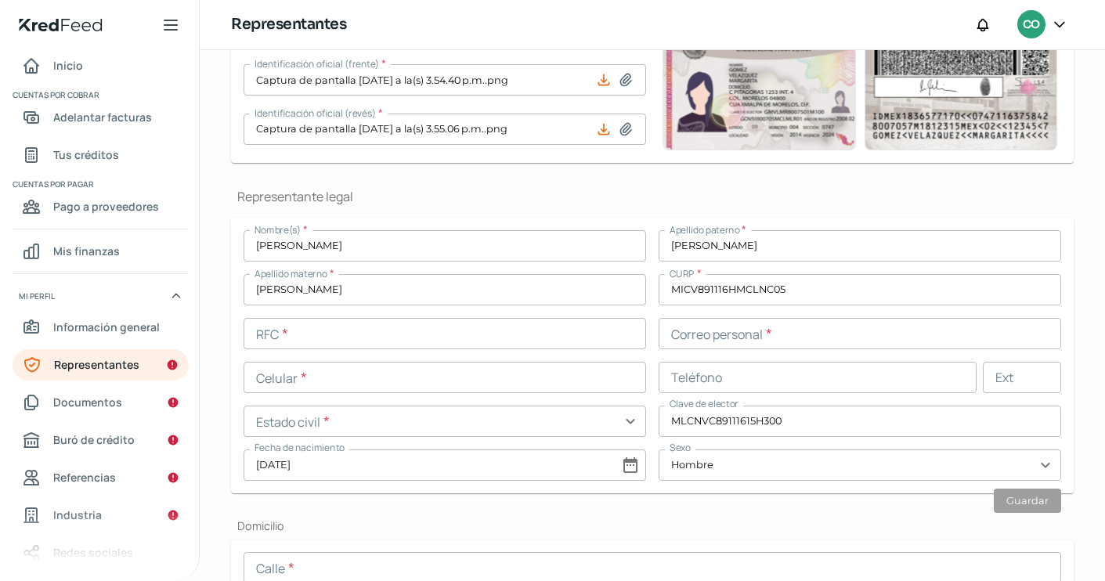
scroll to position [216, 0]
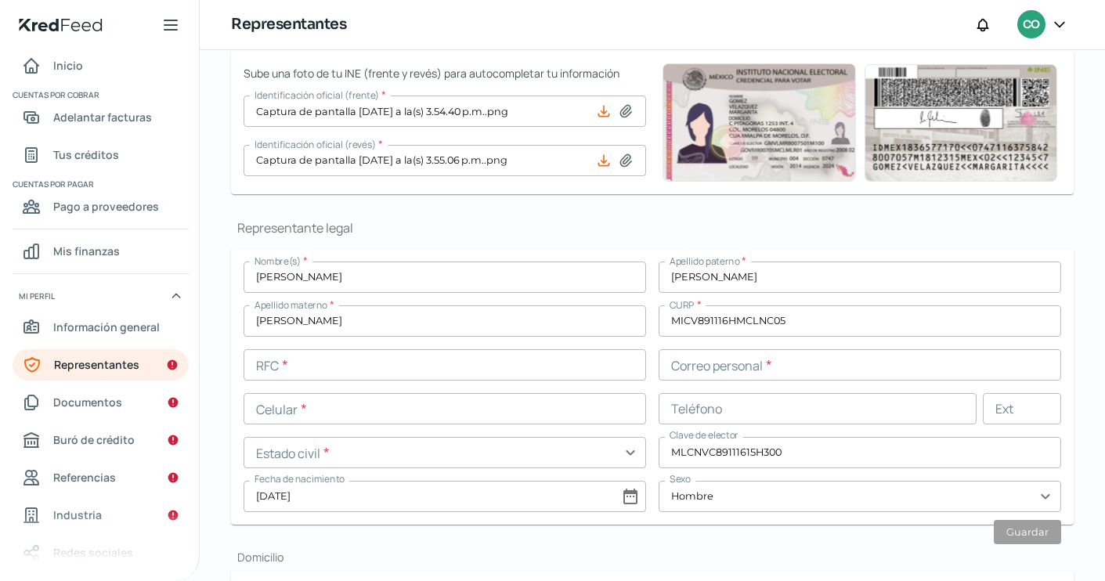
click at [434, 359] on input "text" at bounding box center [445, 364] width 403 height 31
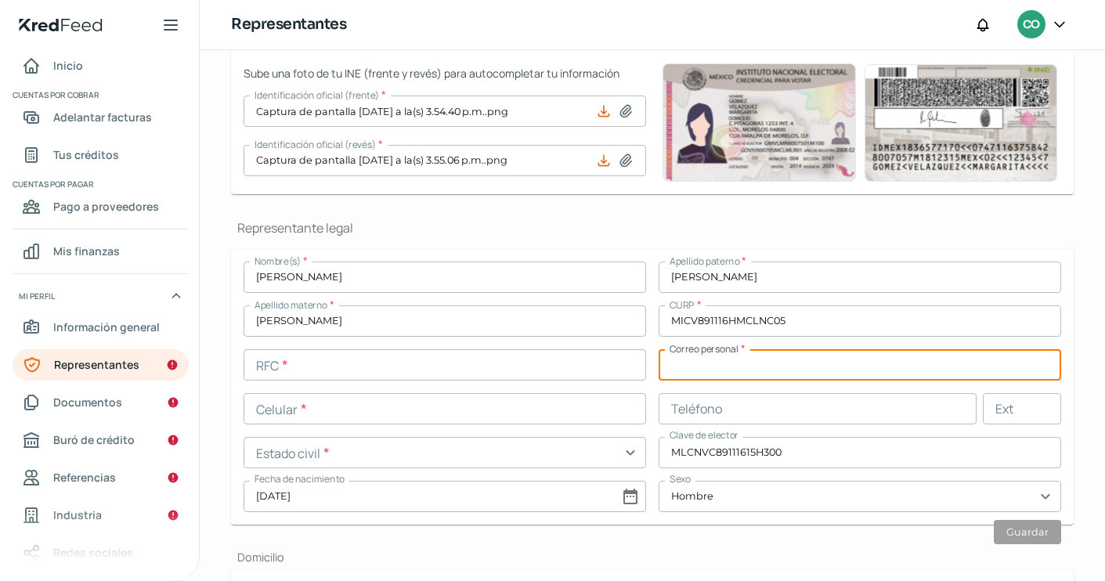
paste input "[EMAIL_ADDRESS][DOMAIN_NAME]"
type input "[EMAIL_ADDRESS][DOMAIN_NAME]"
click at [379, 359] on input "text" at bounding box center [445, 364] width 403 height 31
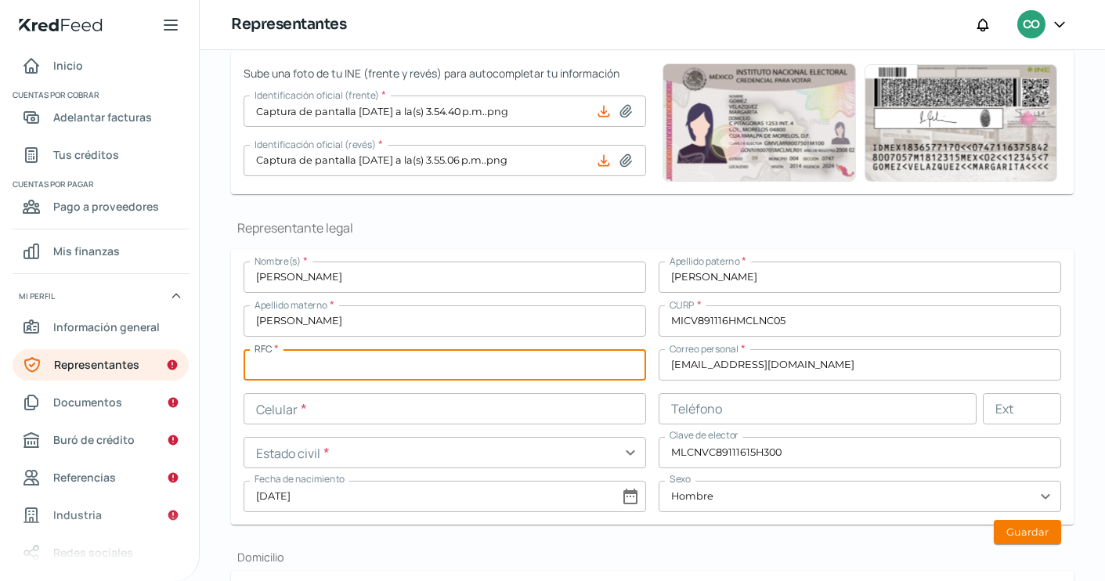
paste input "MICV891116TPS"
type input "MICV891116TPS"
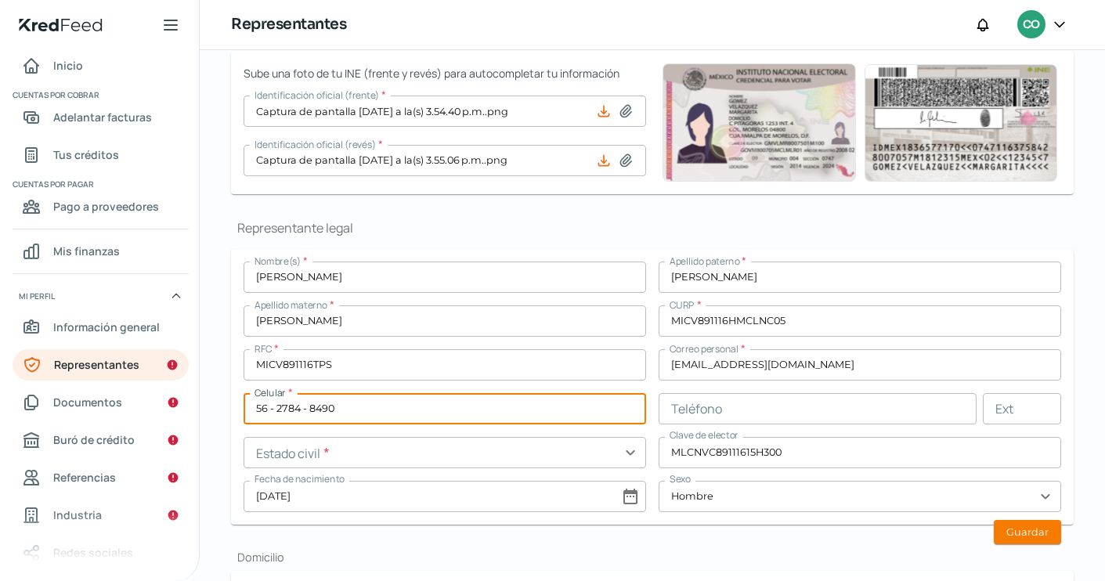
type input "56 - 2784 - 8490"
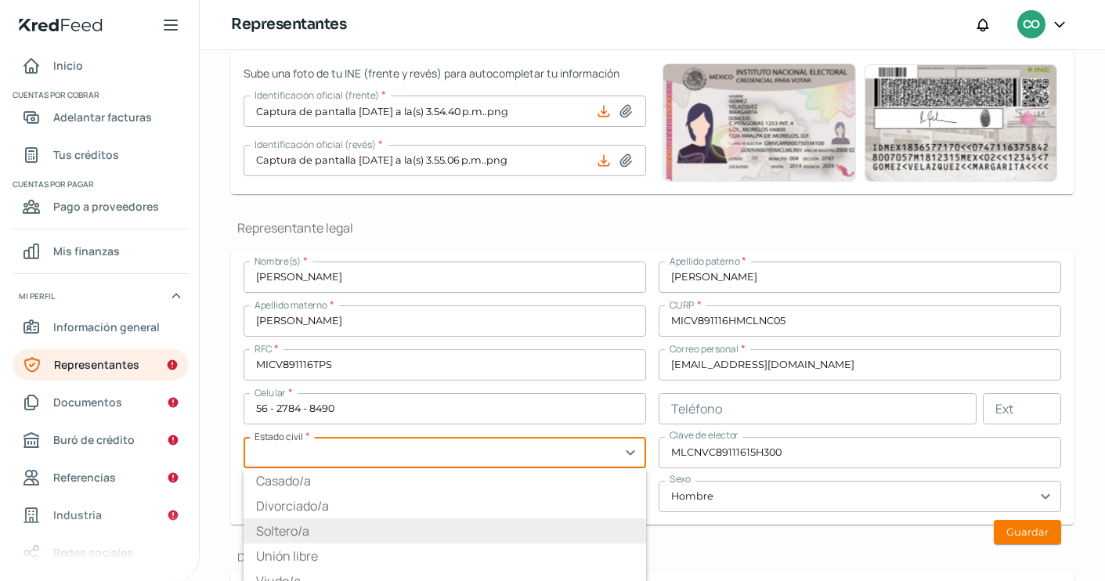
click at [269, 522] on li "Soltero/a" at bounding box center [445, 530] width 403 height 25
type input "Soltero/a"
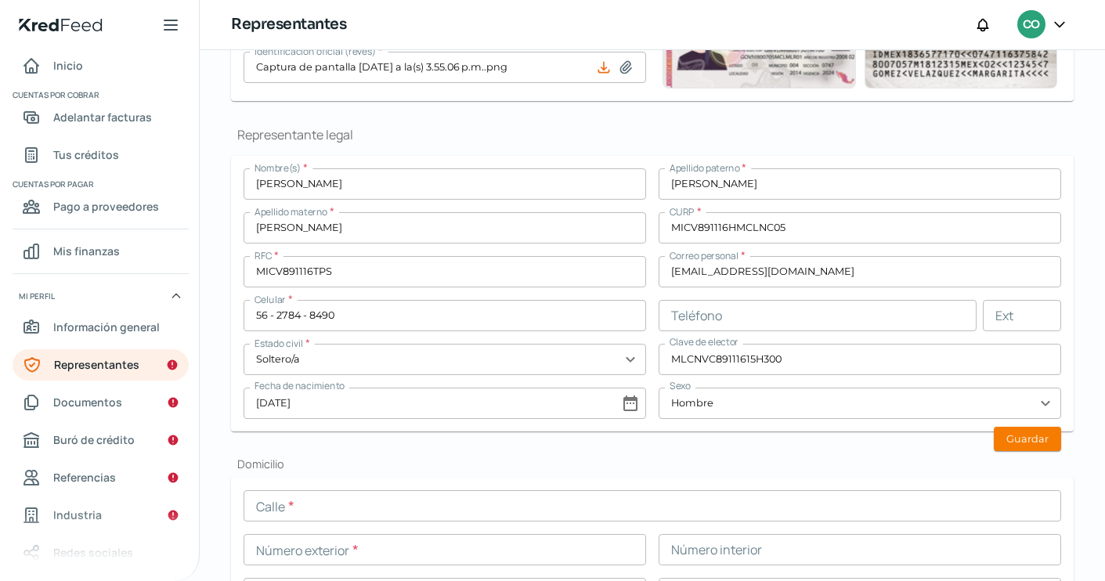
scroll to position [310, 0]
click at [1049, 426] on button "Guardar" at bounding box center [1027, 438] width 67 height 24
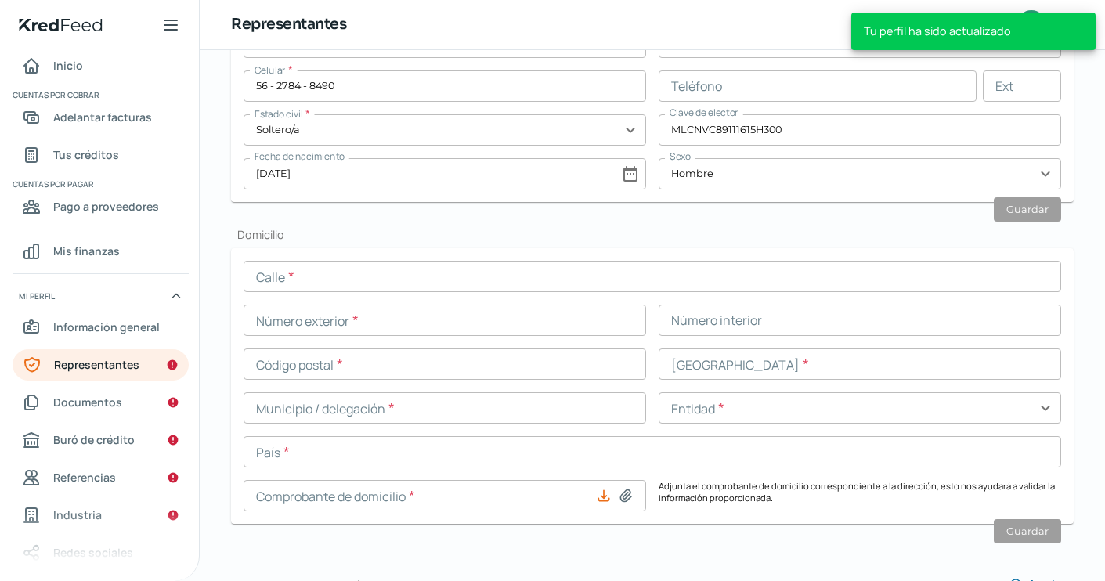
scroll to position [554, 0]
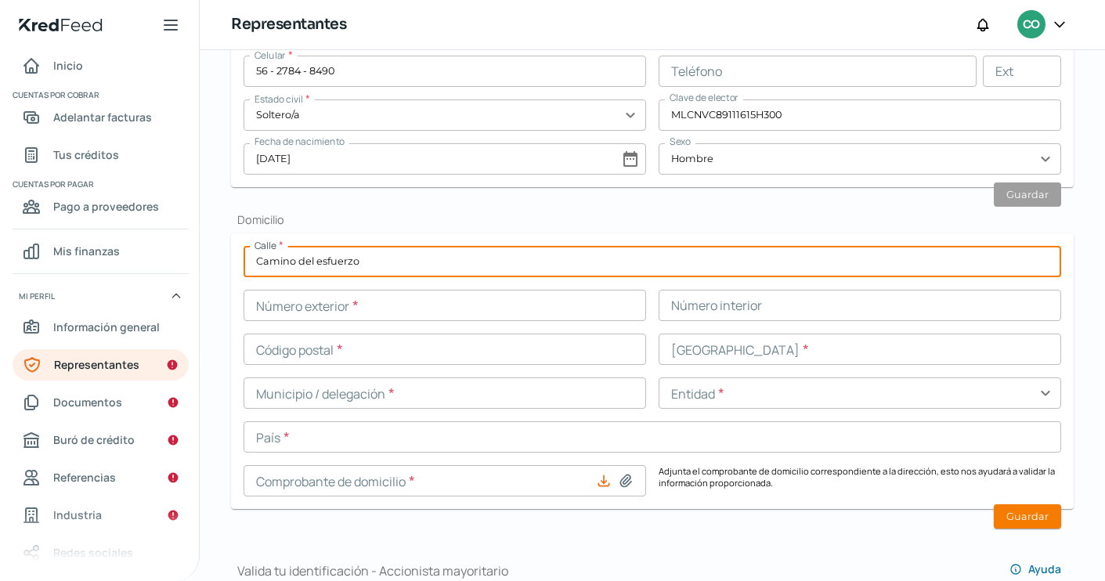
type input "Camino del esfuerzo"
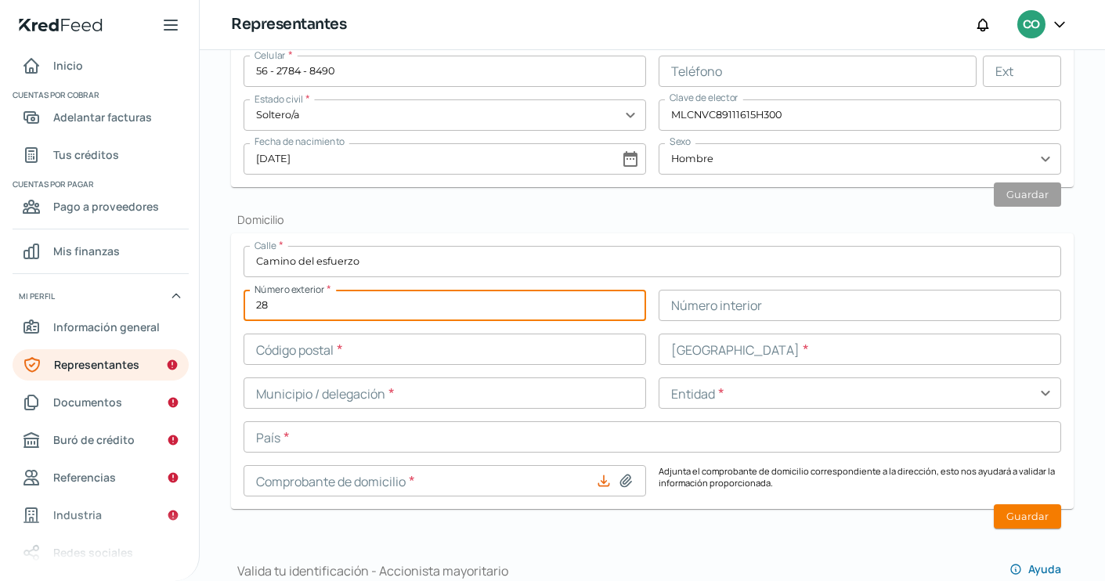
type input "28"
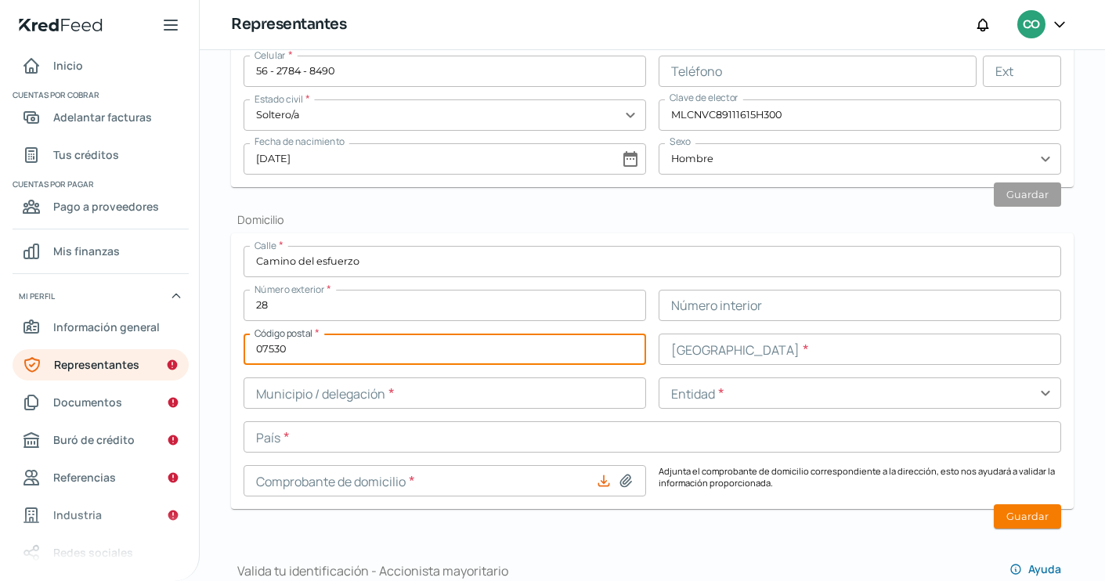
type input "07530"
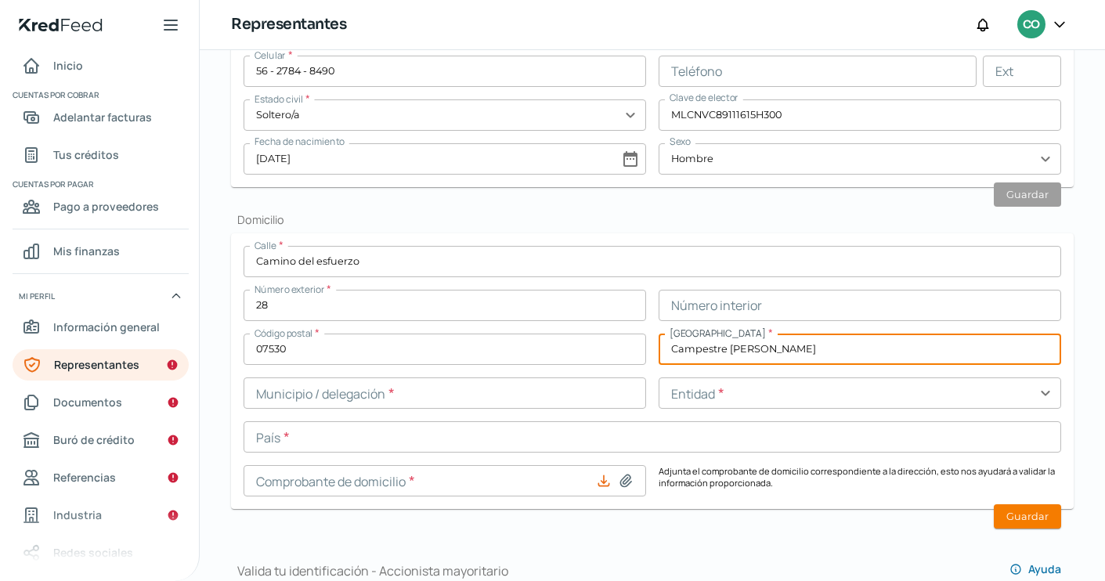
type input "Campestre [PERSON_NAME]"
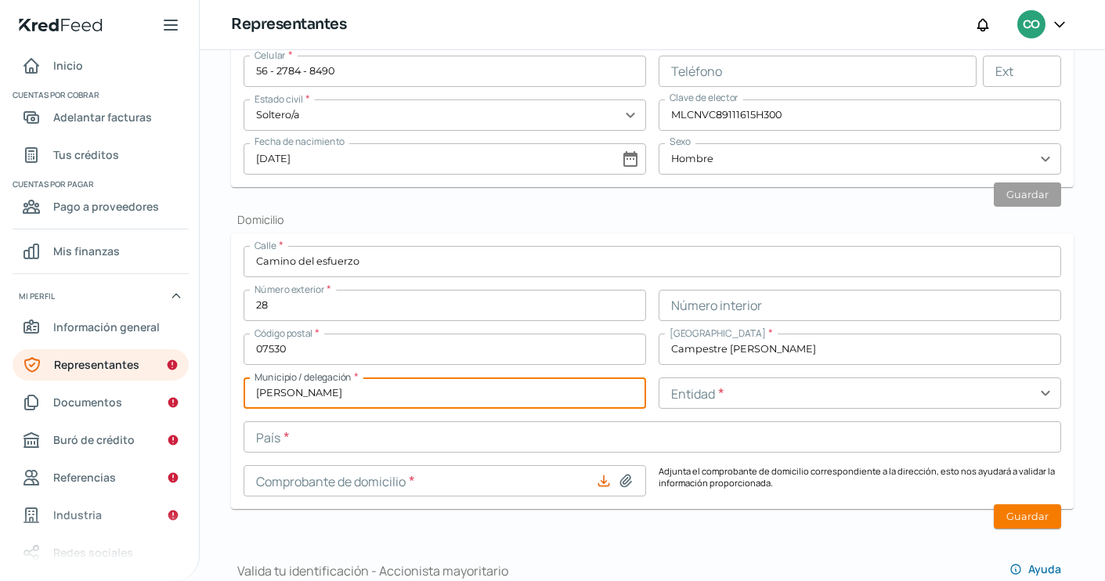
type input "[PERSON_NAME]"
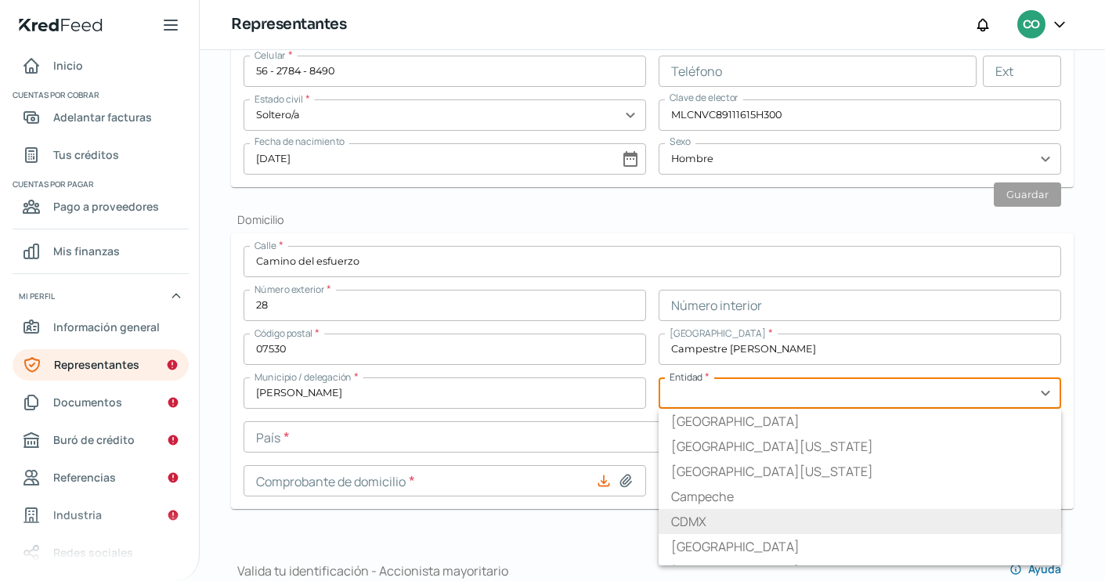
click at [701, 520] on li "CDMX" at bounding box center [860, 521] width 403 height 25
type input "CDMX"
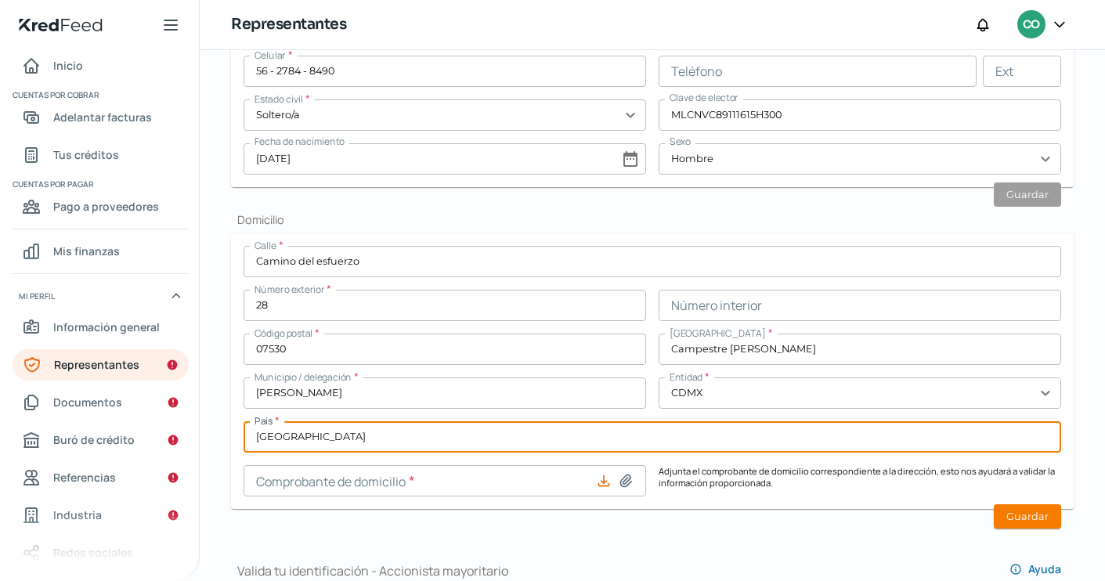
type input "[GEOGRAPHIC_DATA]"
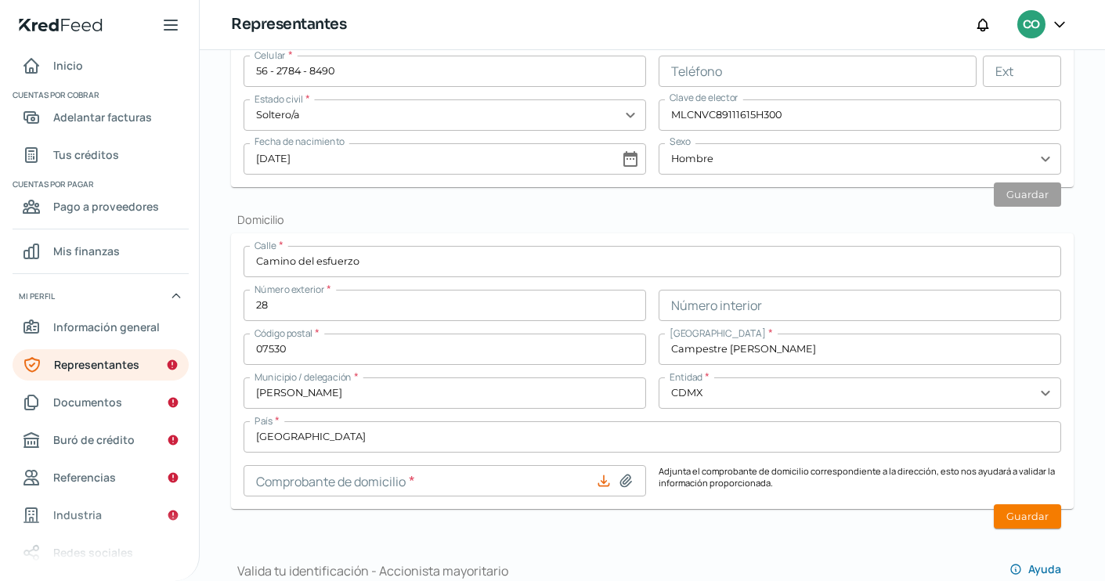
click at [620, 484] on icon at bounding box center [626, 481] width 16 height 16
type input "C:\fakepath\recibo_cfe-27.pdf"
type input "recibo_cfe-27.pdf"
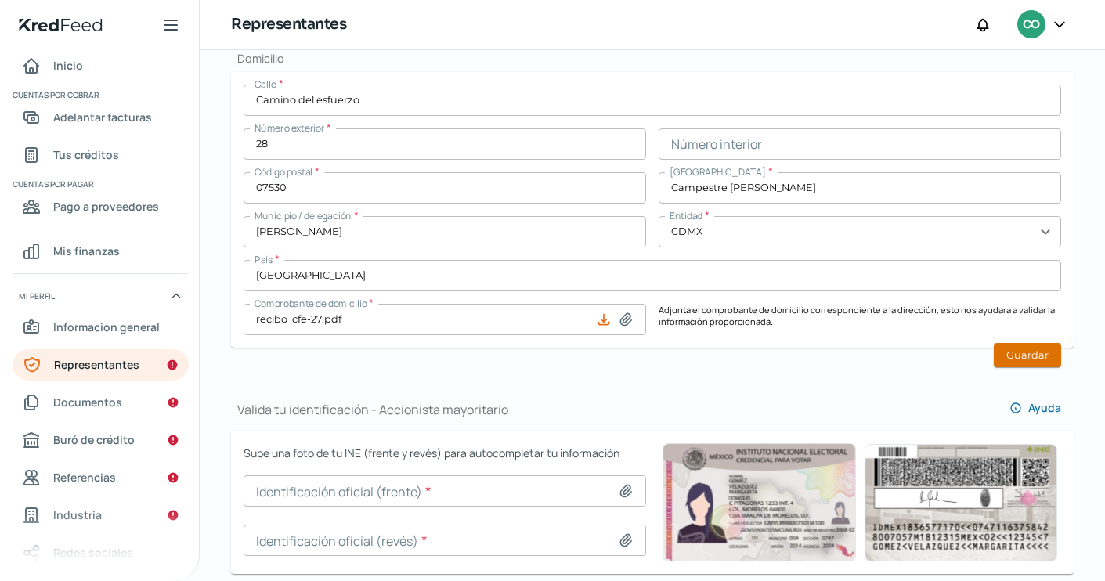
click at [1008, 356] on button "Guardar" at bounding box center [1027, 355] width 67 height 24
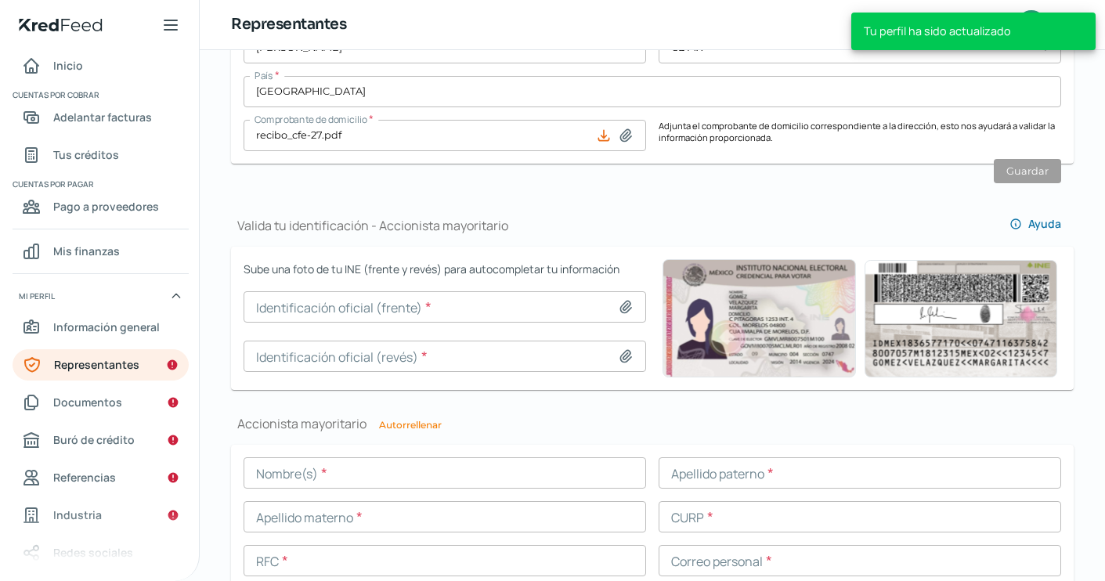
scroll to position [900, 0]
click at [437, 306] on input at bounding box center [445, 306] width 403 height 31
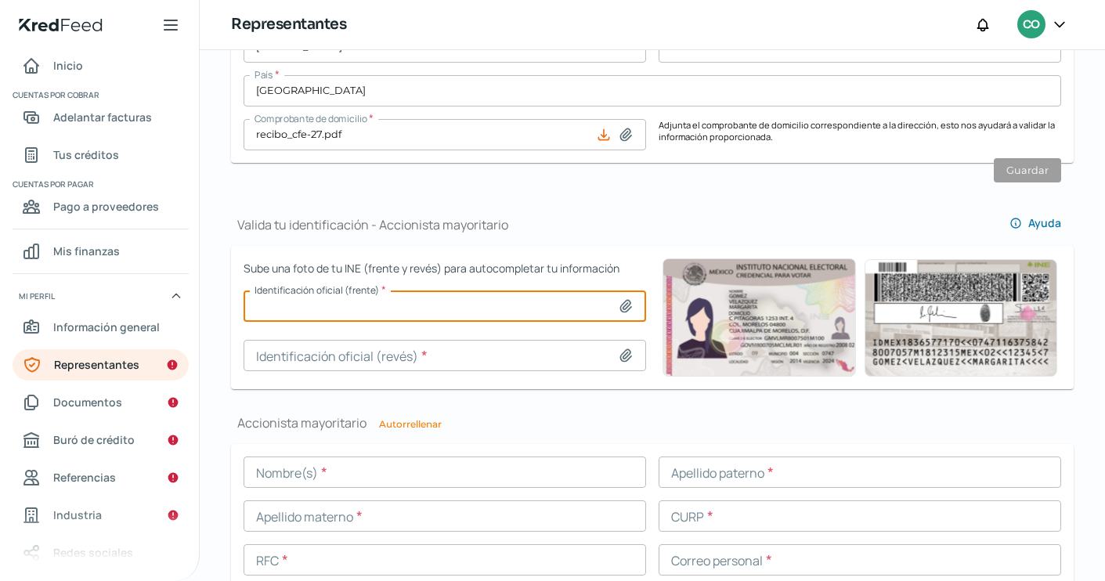
type input "C:\fakepath\Captura de pantalla [DATE] a la(s) 3.54.40 p.m..png"
type input "Captura de pantalla [DATE] a la(s) 3.54.40 p.m..png"
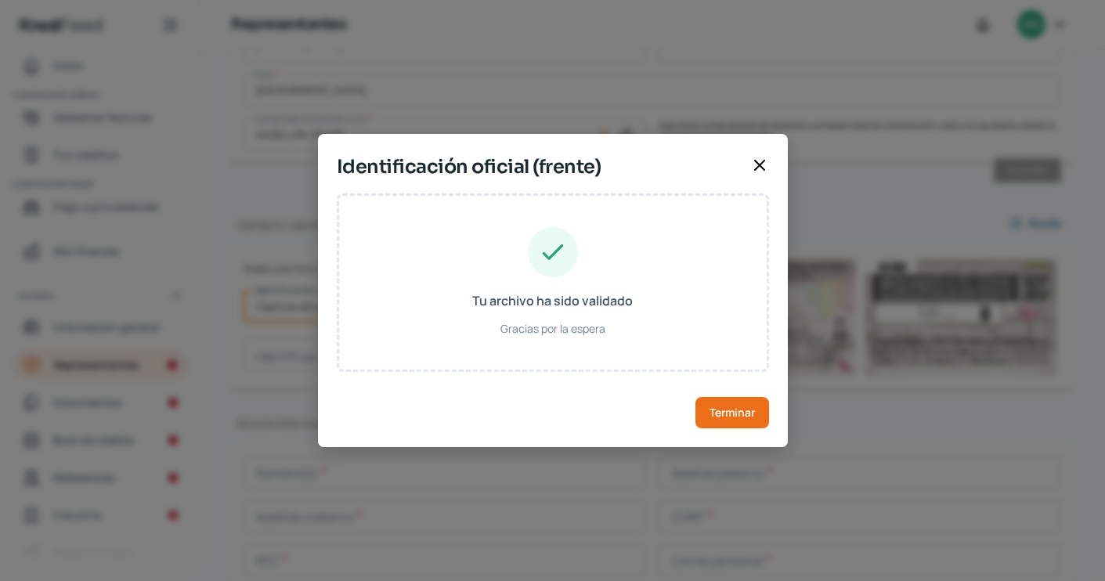
type input "[PERSON_NAME]"
type input "MICV891116HMCLNC05"
type input "MLCNVC89111615H300"
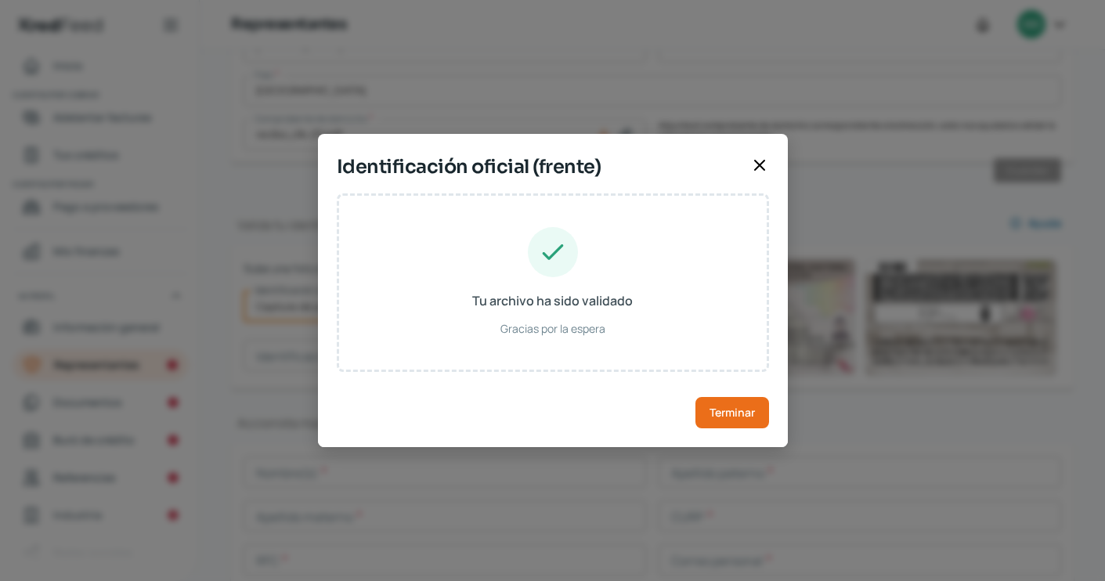
type input "[DATE]"
type input "Hombre"
click at [734, 415] on span "Terminar" at bounding box center [732, 412] width 45 height 11
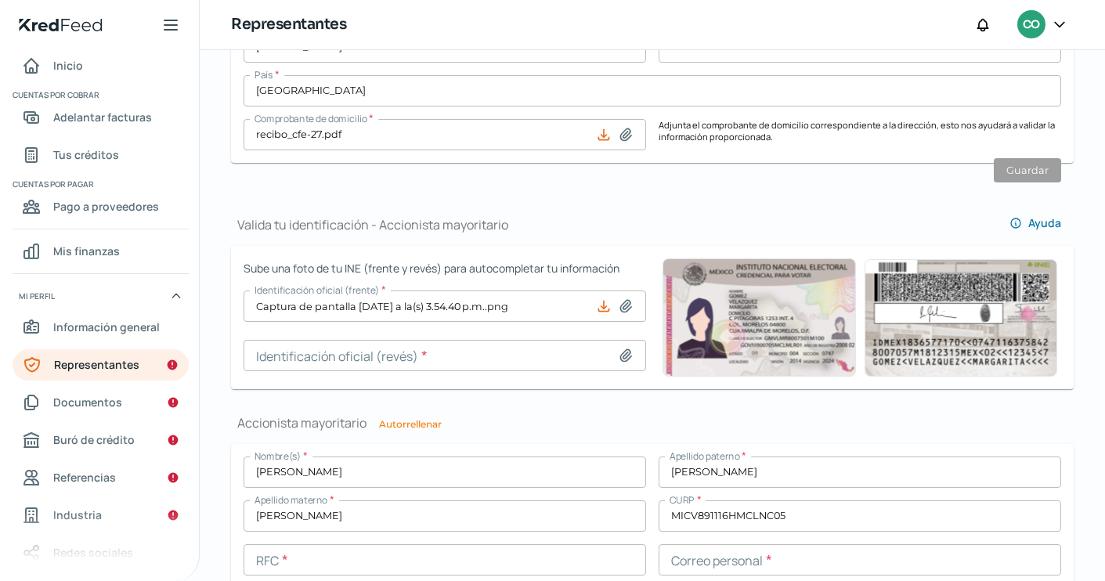
click at [454, 358] on input at bounding box center [445, 355] width 403 height 31
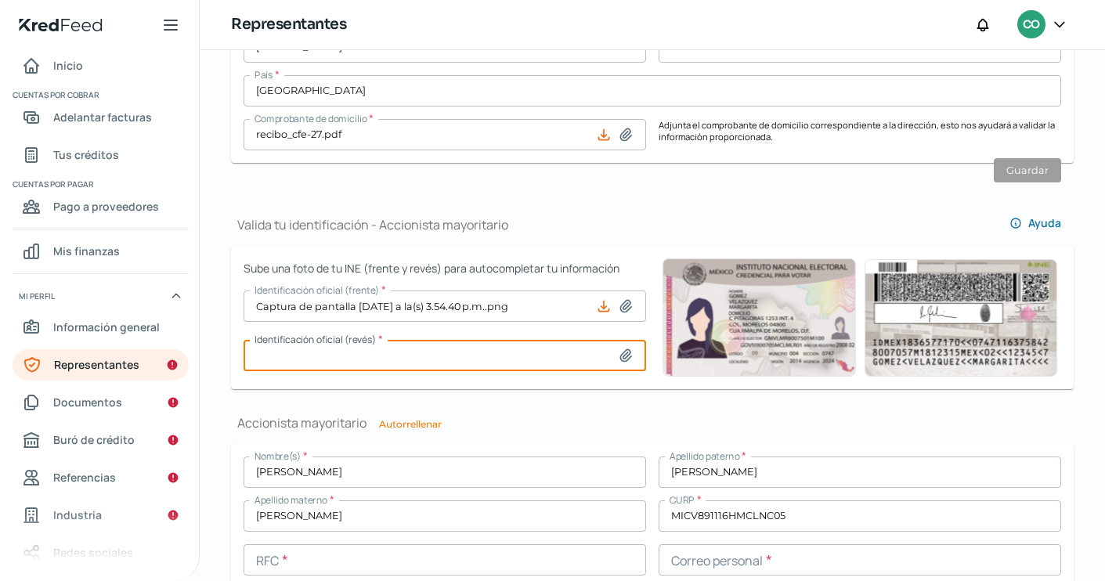
type input "C:\fakepath\Captura de pantalla [DATE] a la(s) 3.55.06 p.m..png"
type input "Captura de pantalla [DATE] a la(s) 3.55.06 p.m..png"
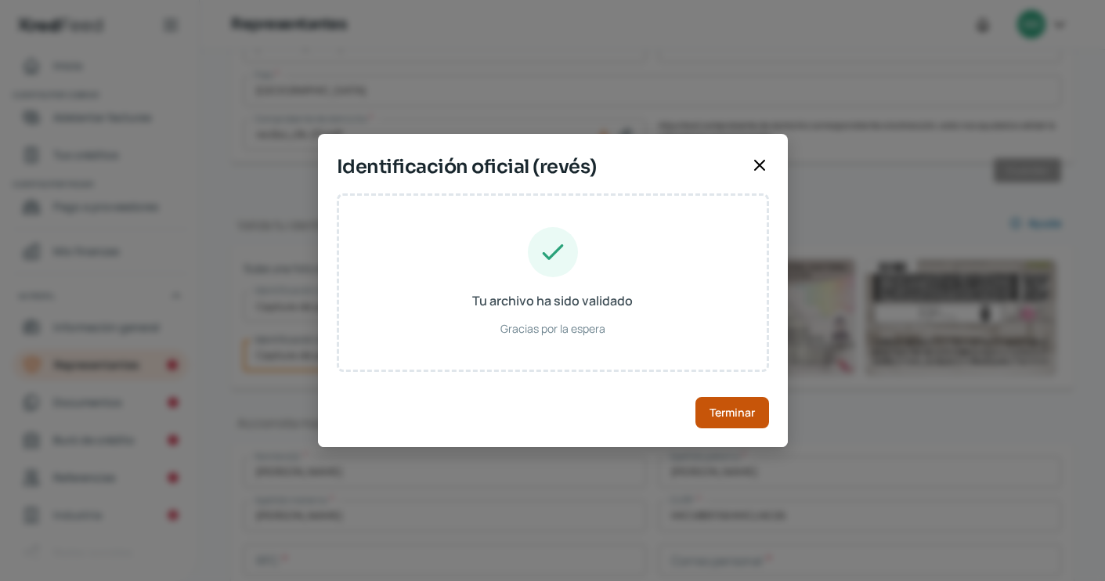
click at [701, 421] on button "Terminar" at bounding box center [732, 412] width 74 height 31
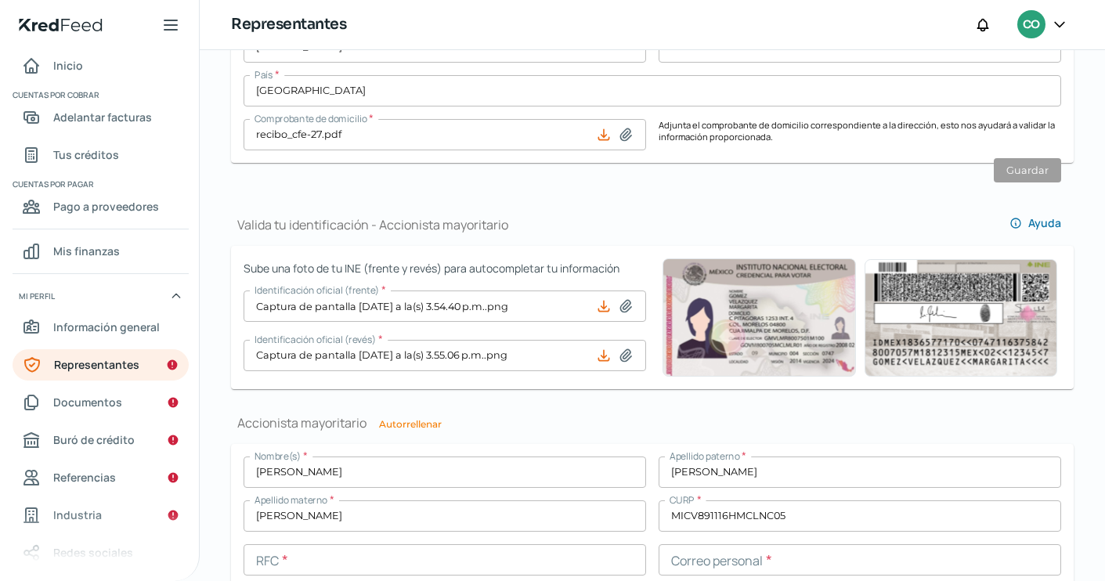
scroll to position [1262, 0]
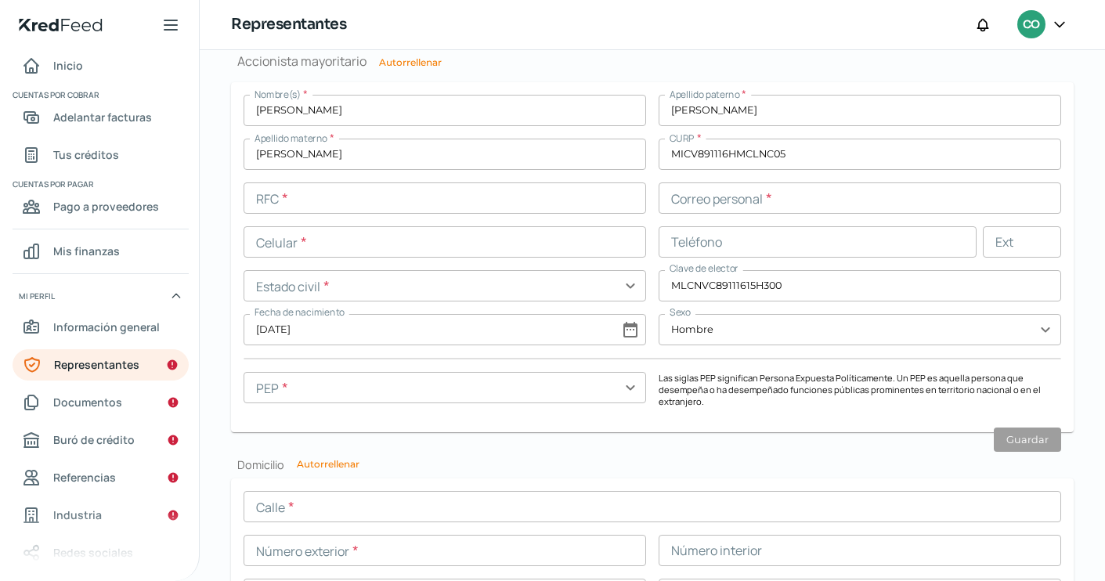
click at [414, 58] on button "Autorrellenar" at bounding box center [410, 62] width 63 height 9
type input "MICV891116TPS"
type input "[EMAIL_ADDRESS][DOMAIN_NAME]"
type input "56 - 2784 - 8490"
type input "Soltero/a"
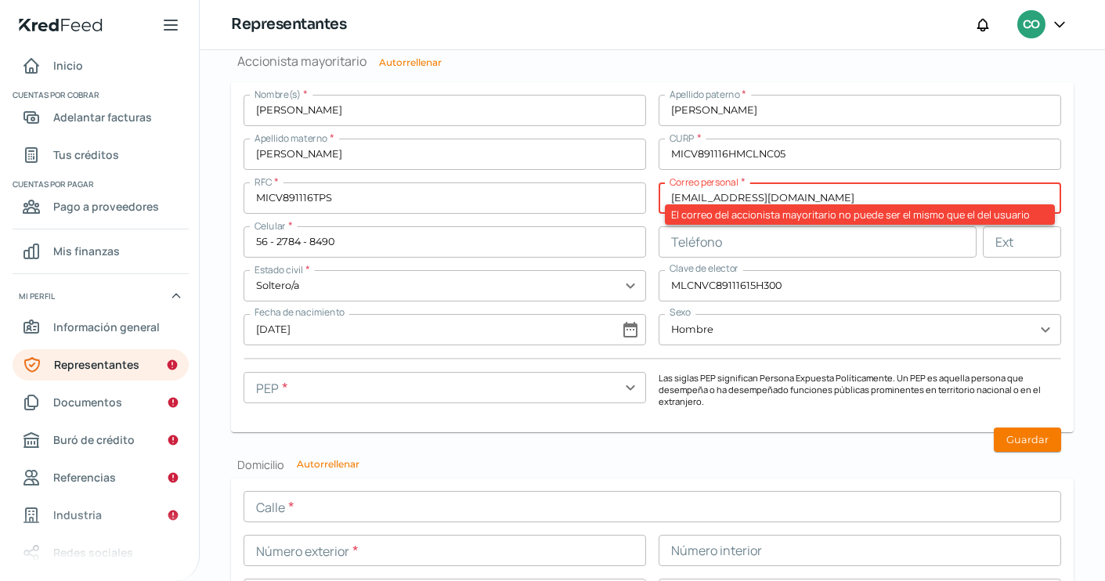
drag, startPoint x: 814, startPoint y: 193, endPoint x: 620, endPoint y: 193, distance: 194.2
click at [620, 193] on div "Nombre(s) * [PERSON_NAME] paterno * [PERSON_NAME] materno * [PERSON_NAME] * MIC…" at bounding box center [653, 257] width 818 height 325
paste input "lavoize77"
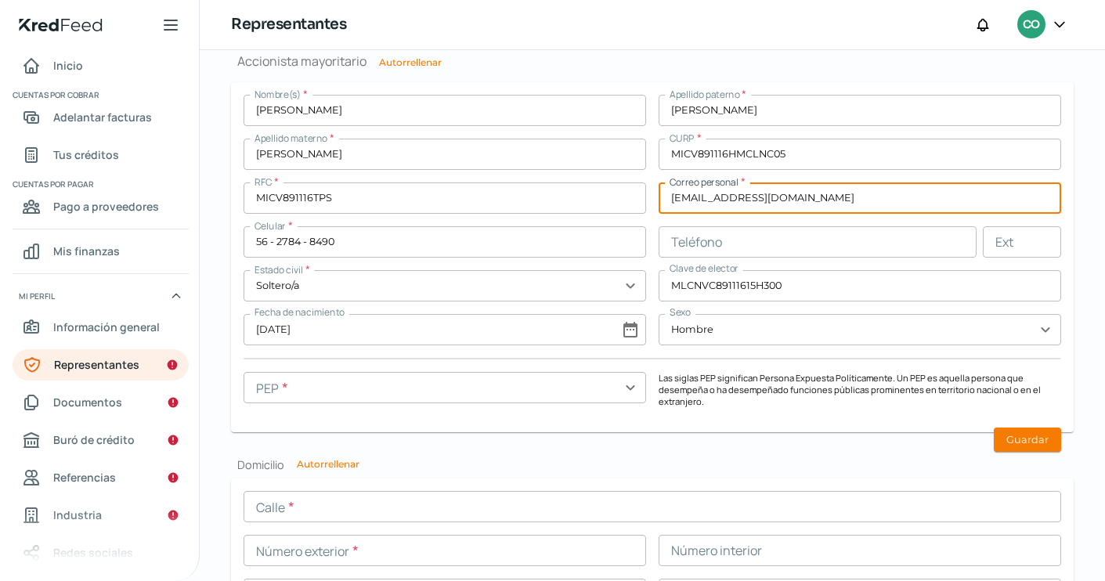
type input "[EMAIL_ADDRESS][DOMAIN_NAME]"
click at [564, 392] on input "text" at bounding box center [445, 387] width 403 height 31
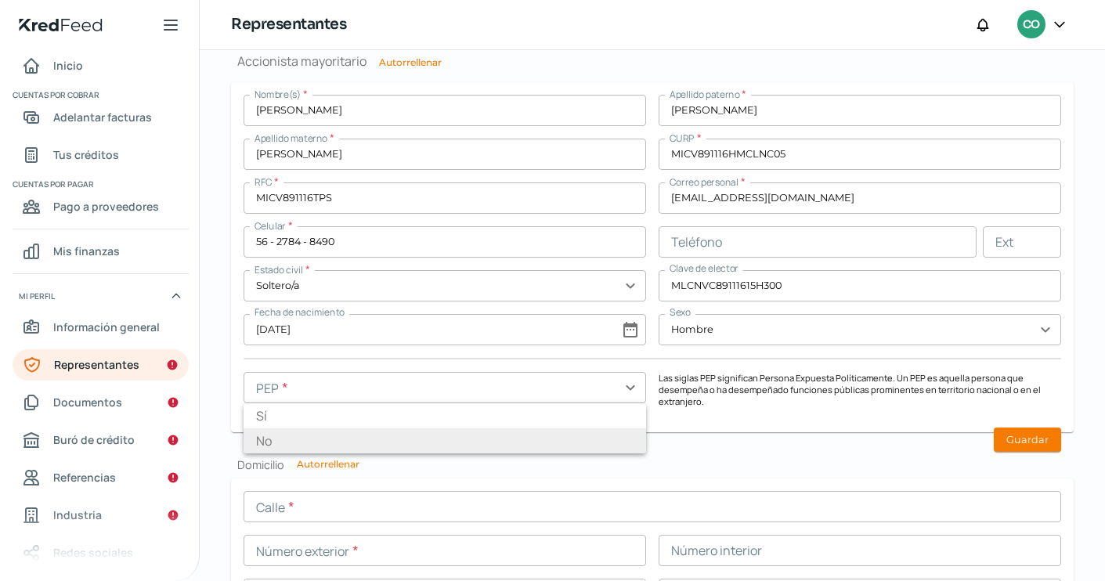
click at [479, 435] on li "No" at bounding box center [445, 440] width 403 height 25
type input "No"
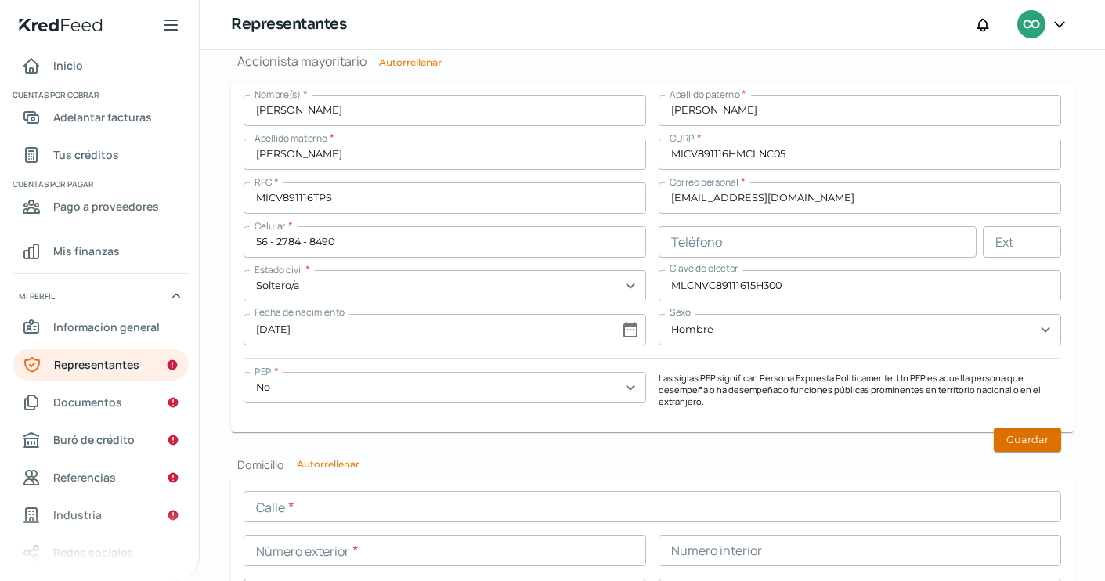
click at [1031, 438] on button "Guardar" at bounding box center [1027, 440] width 67 height 24
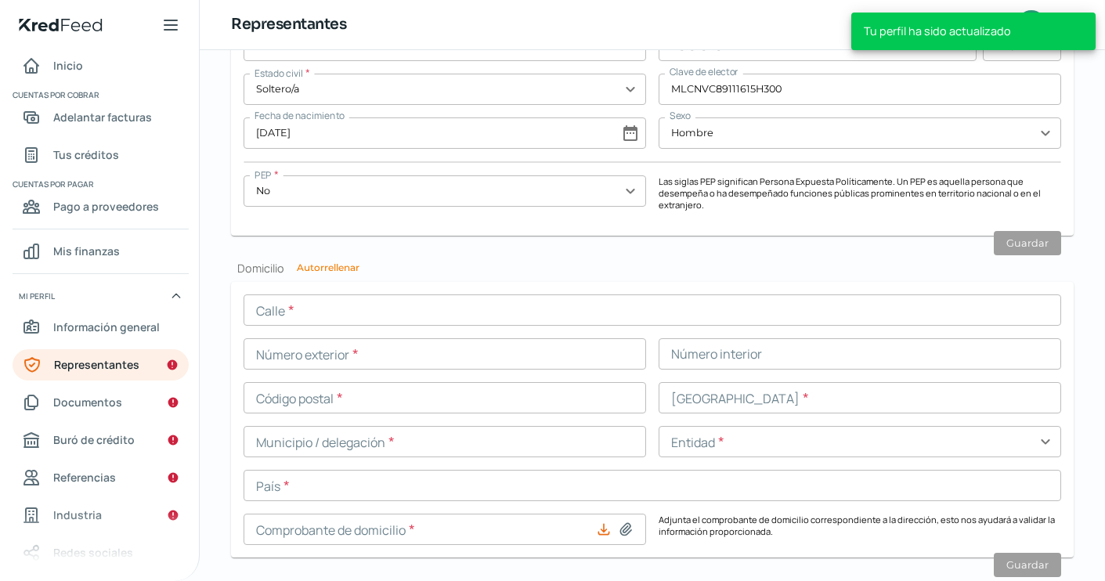
scroll to position [1459, 0]
click at [343, 266] on button "Autorrellenar" at bounding box center [328, 266] width 63 height 9
type input "[EMAIL_ADDRESS][DOMAIN_NAME]"
type input "Camino del esfuerzo"
type input "28"
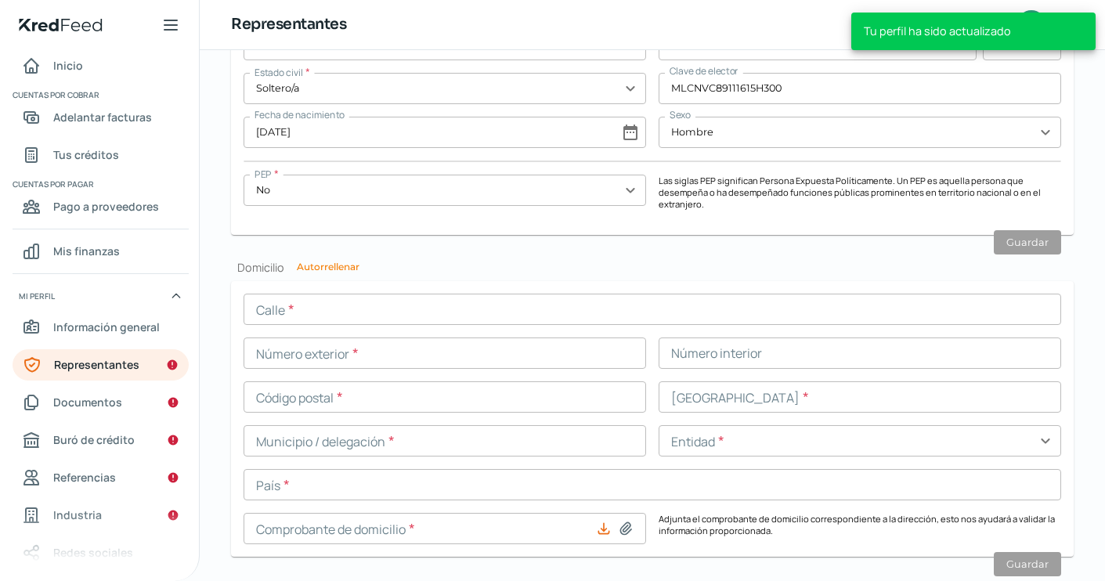
type input "07530"
type input "Campestre [PERSON_NAME]"
type input "[PERSON_NAME]"
type input "CDMX"
type input "[GEOGRAPHIC_DATA]"
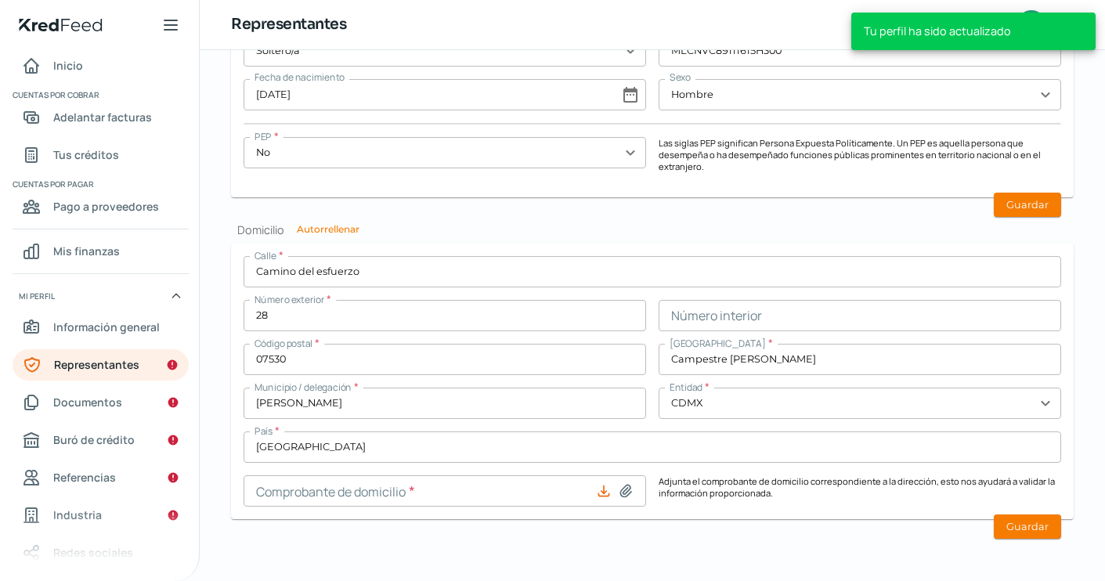
scroll to position [1495, 0]
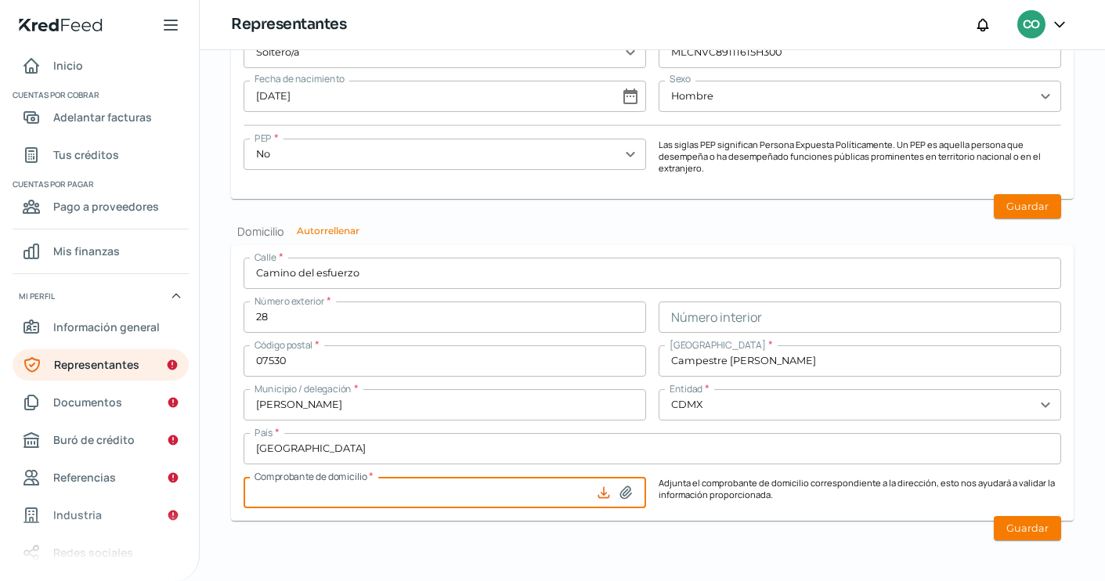
click at [527, 491] on input at bounding box center [445, 492] width 403 height 31
type input "C:\fakepath\recibo_cfe-27.pdf"
type input "recibo_cfe-27.pdf"
click at [1045, 198] on button "Guardar" at bounding box center [1027, 206] width 67 height 24
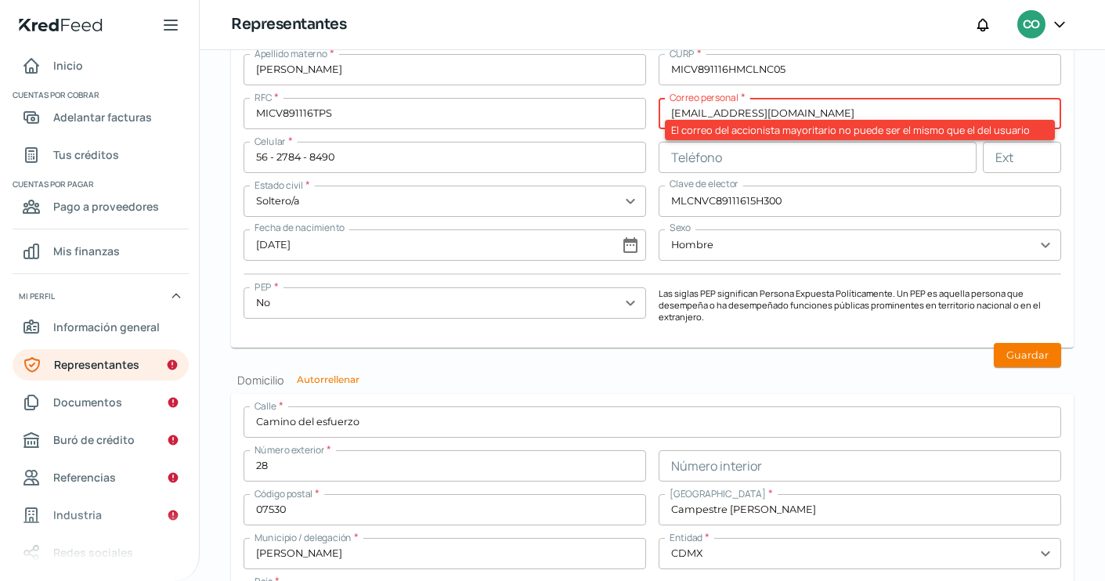
scroll to position [1280, 0]
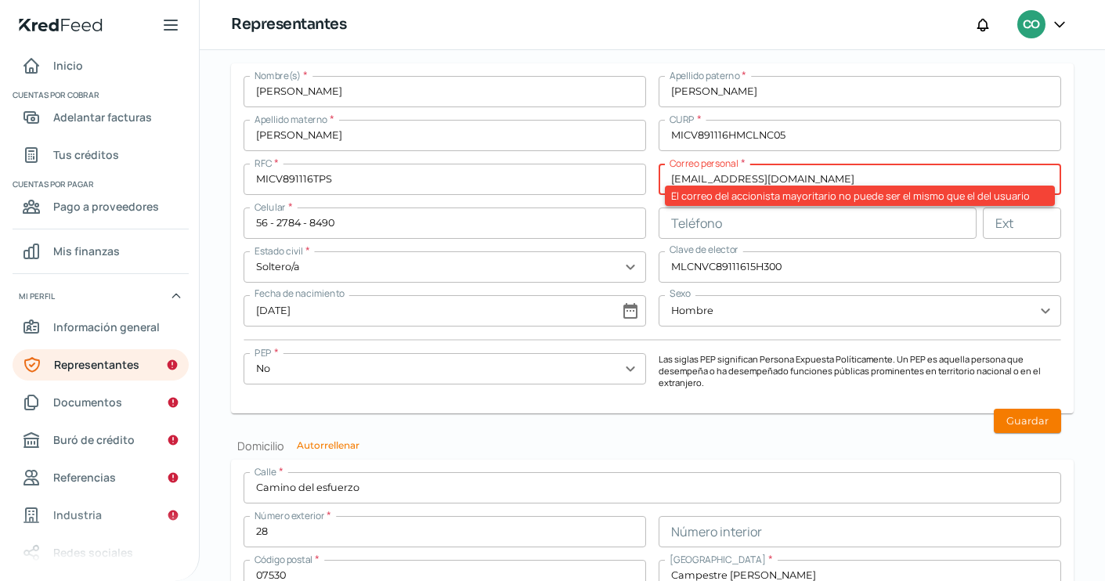
click at [823, 175] on input "[EMAIL_ADDRESS][DOMAIN_NAME]" at bounding box center [860, 179] width 403 height 31
paste input "lavoize77"
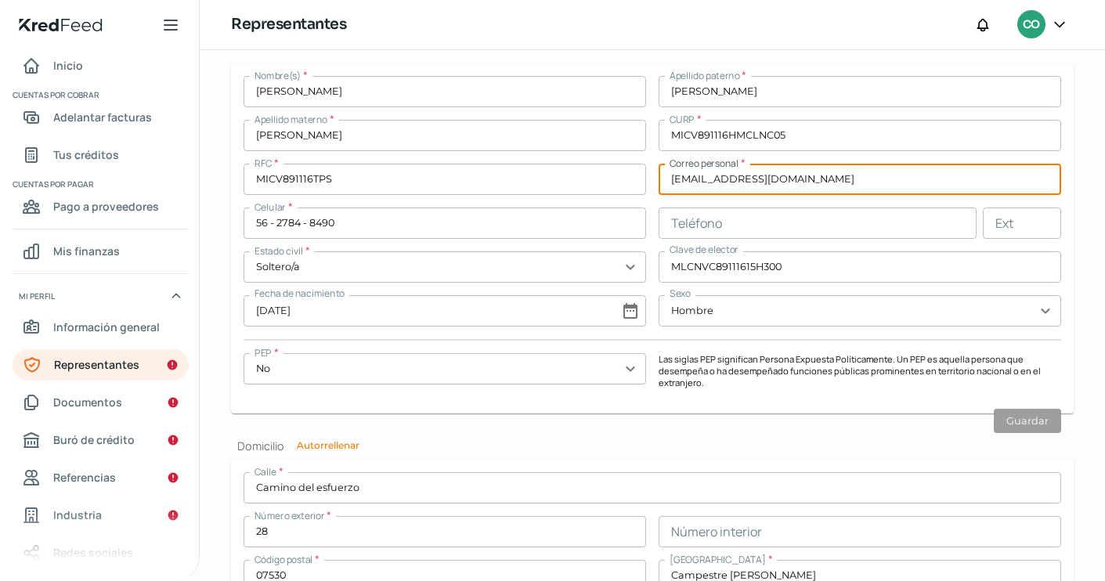
type input "[EMAIL_ADDRESS][DOMAIN_NAME]"
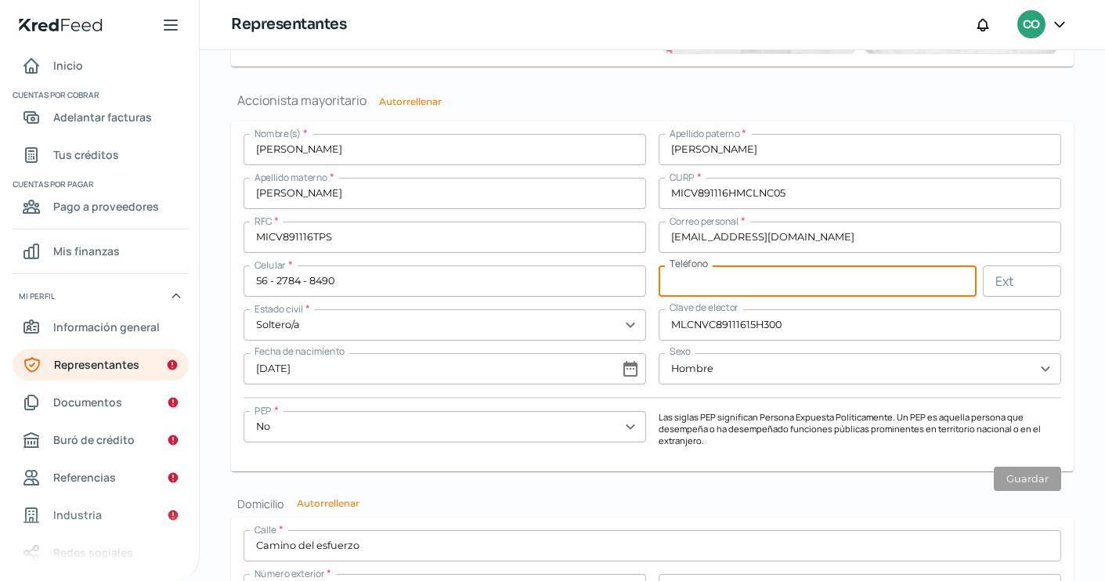
scroll to position [1219, 0]
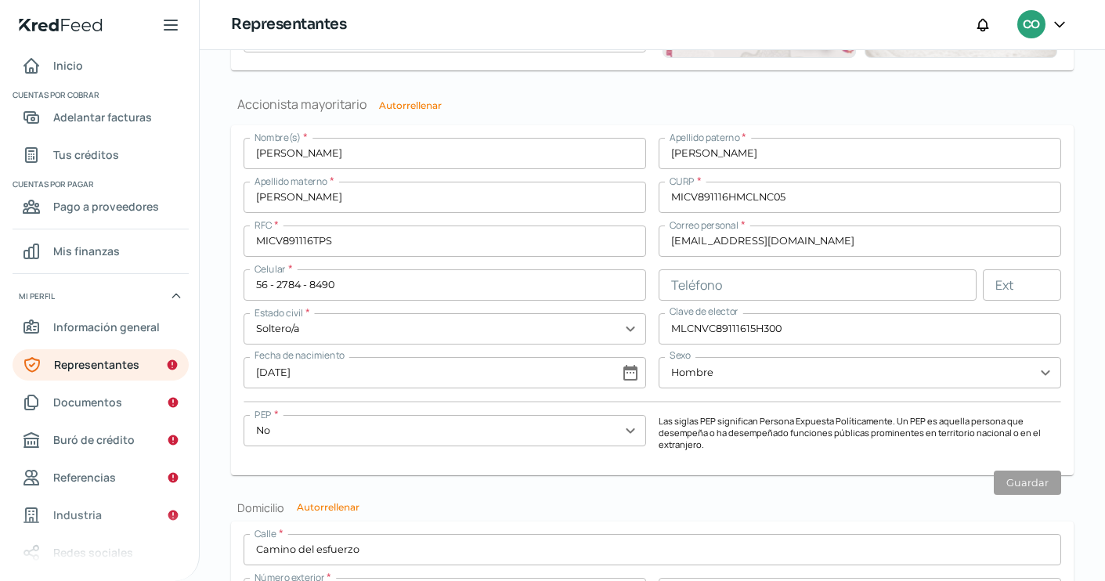
click at [776, 418] on p "Las siglas PEP significan Persona Expuesta Políticamente. Un PEP es aquella per…" at bounding box center [860, 432] width 403 height 35
click at [818, 512] on h2 "Domicilio Autorrellenar" at bounding box center [652, 507] width 843 height 15
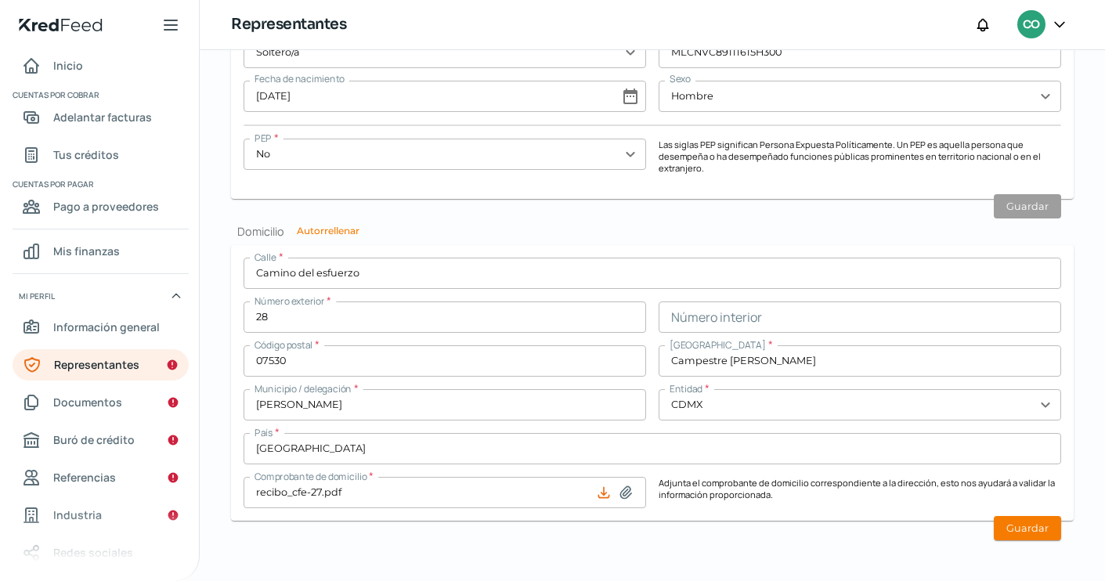
scroll to position [0, 0]
click at [1029, 525] on button "Guardar" at bounding box center [1027, 528] width 67 height 24
click at [129, 416] on link "Documentos" at bounding box center [101, 402] width 176 height 31
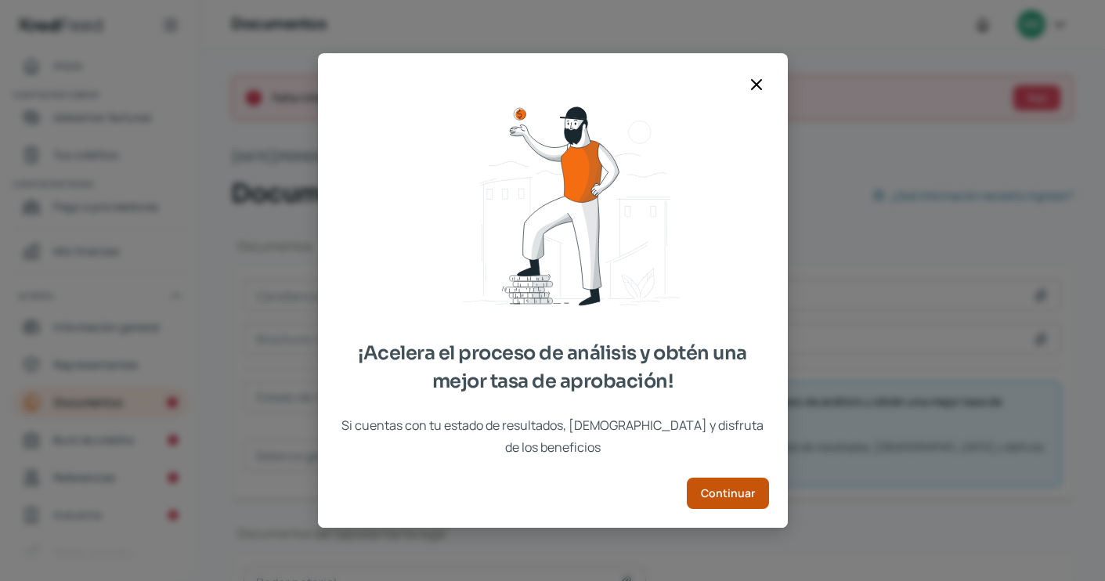
click at [736, 488] on span "Continuar" at bounding box center [728, 493] width 54 height 11
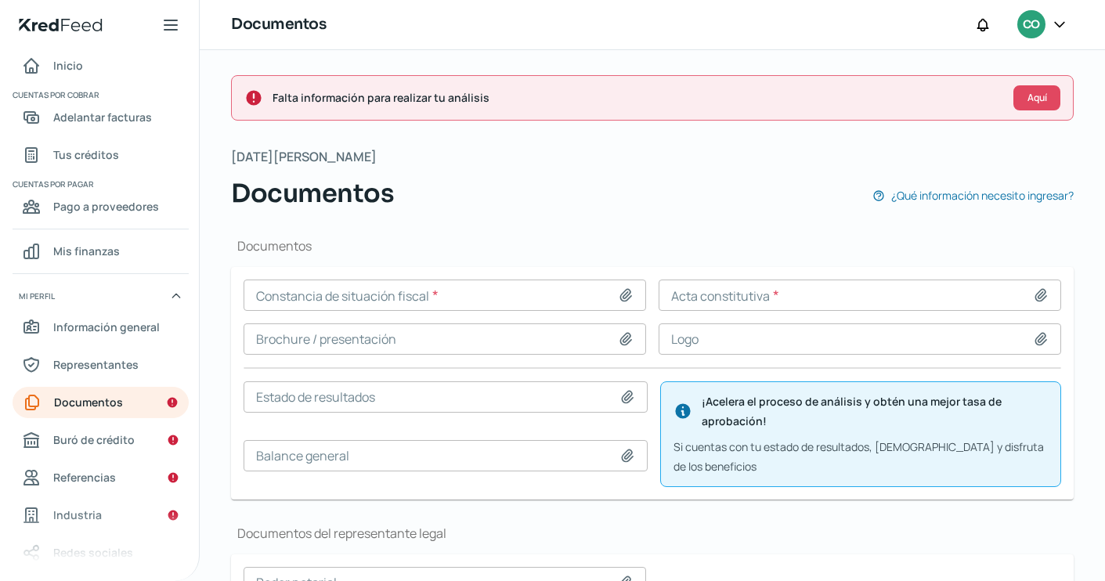
click at [427, 298] on input at bounding box center [445, 295] width 403 height 31
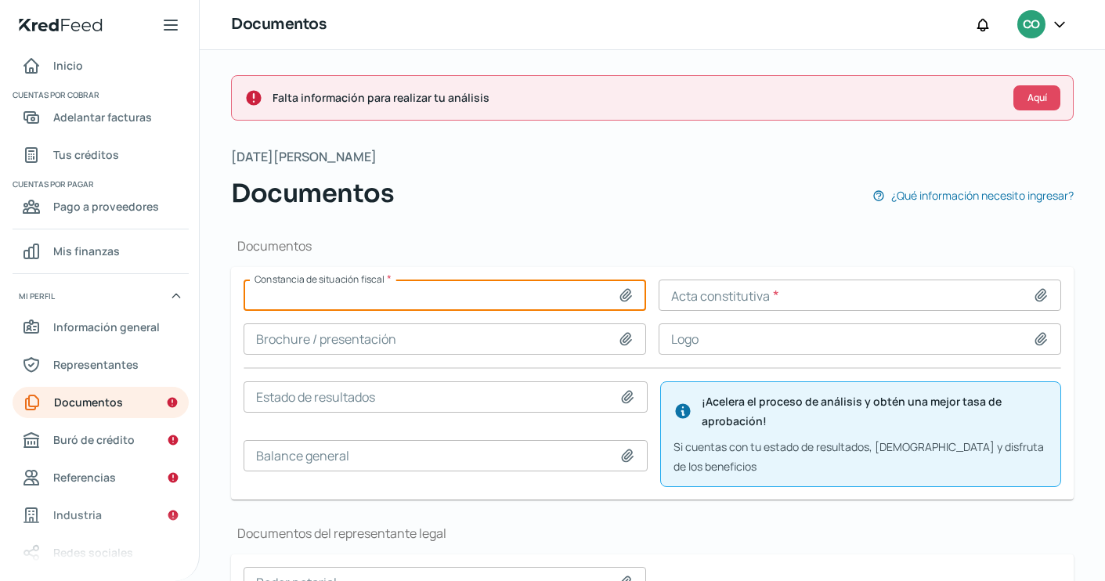
click at [421, 293] on input at bounding box center [445, 295] width 403 height 31
type input "C:\fakepath\CONST SIT FISCAL [DATE].pdf"
type input "CONST SIT FISCAL [DATE].pdf"
click at [751, 296] on input at bounding box center [860, 295] width 403 height 31
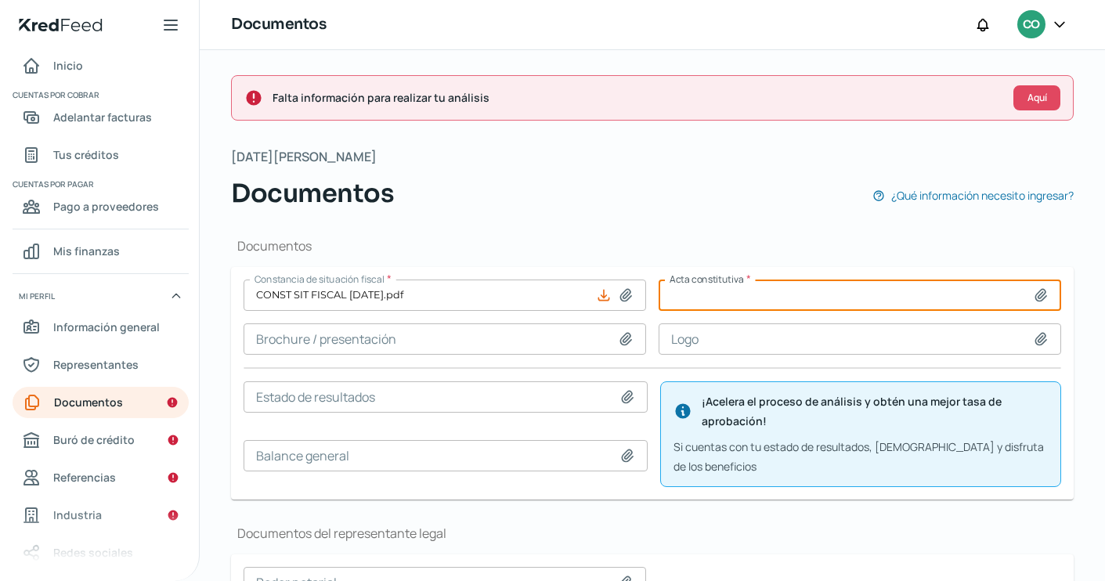
click at [747, 295] on input at bounding box center [860, 295] width 403 height 31
type input "C:\fakepath\ACTA CONSTITUTIVA COMZA MOTORS.pdf"
type input "ACTA CONSTITUTIVA COMZA MOTORS.pdf"
